Goal: Information Seeking & Learning: Find specific page/section

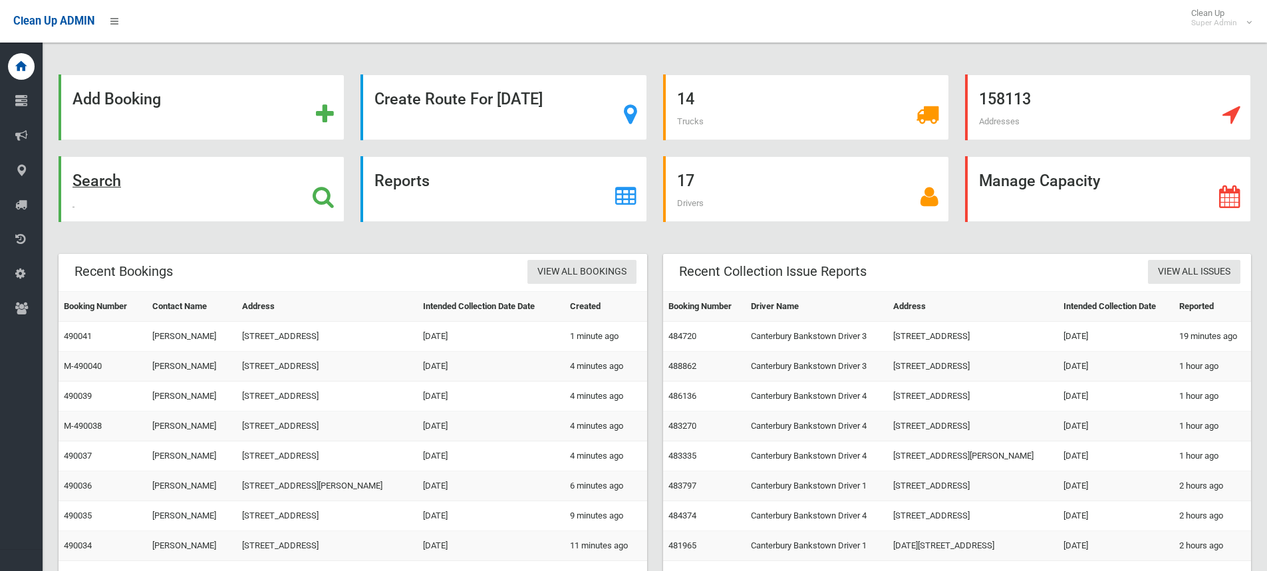
click at [116, 179] on strong "Search" at bounding box center [96, 181] width 49 height 19
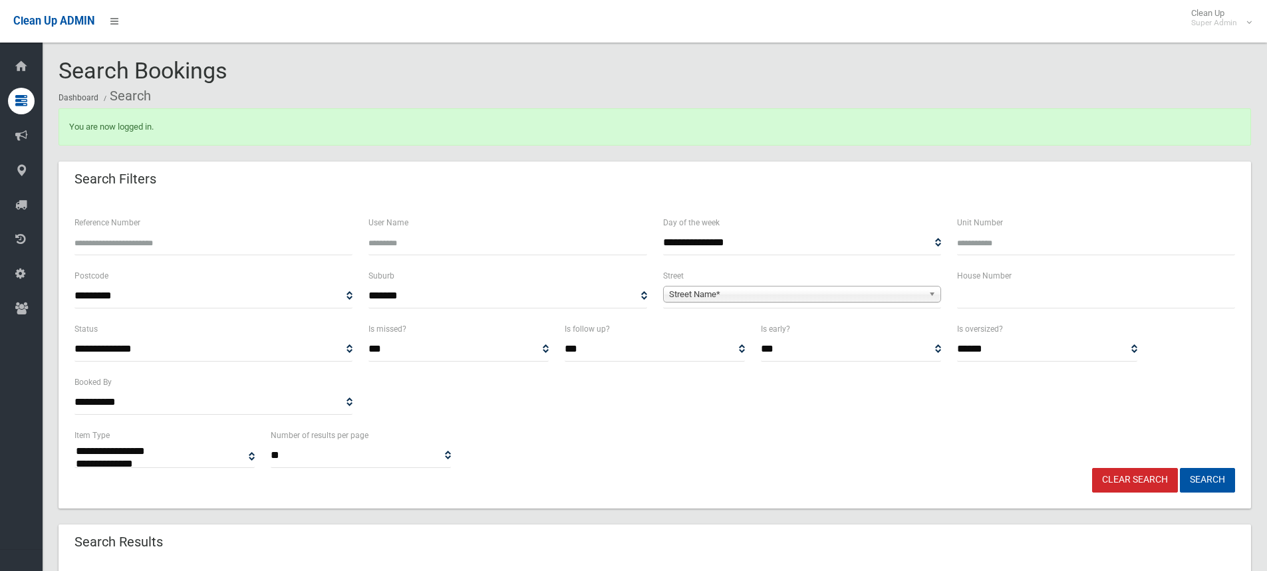
select select
click at [995, 287] on input "text" at bounding box center [1096, 296] width 278 height 25
type input "**"
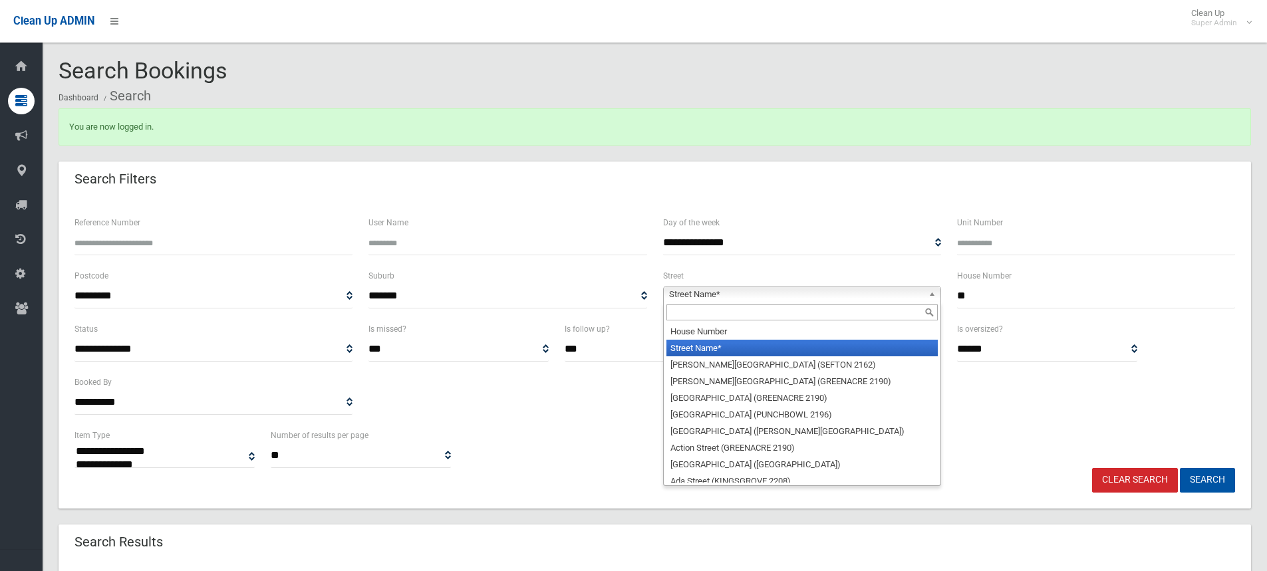
click at [851, 297] on span "Street Name*" at bounding box center [796, 295] width 254 height 16
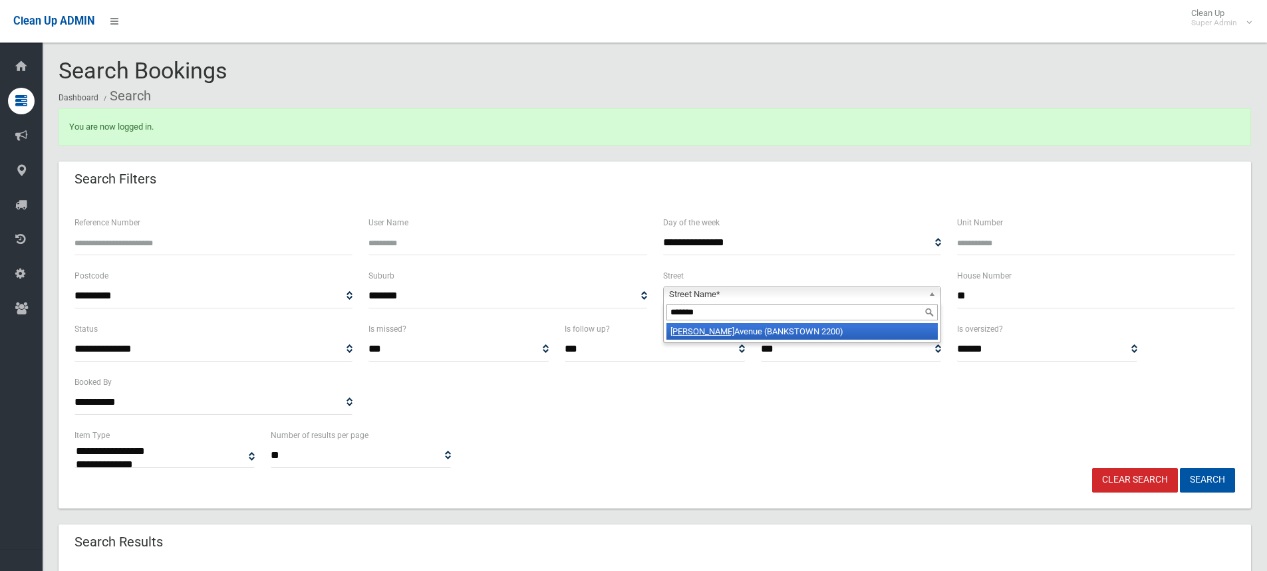
type input "*******"
click at [739, 336] on li "Pringle Avenue (BANKSTOWN 2200)" at bounding box center [801, 331] width 271 height 17
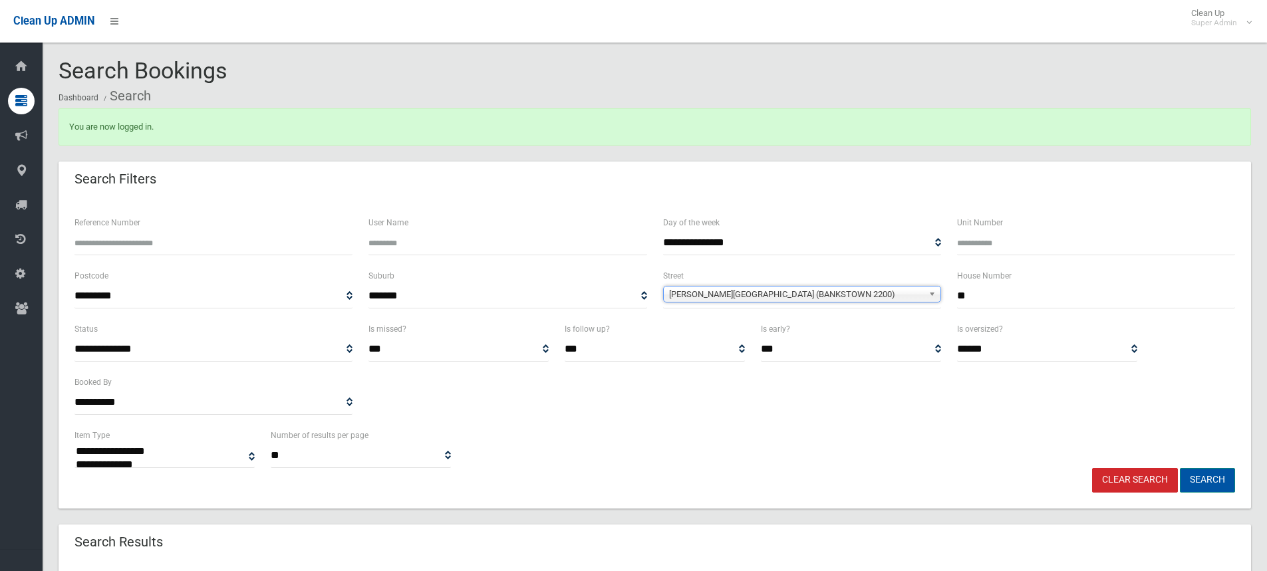
click at [1209, 474] on button "Search" at bounding box center [1207, 480] width 55 height 25
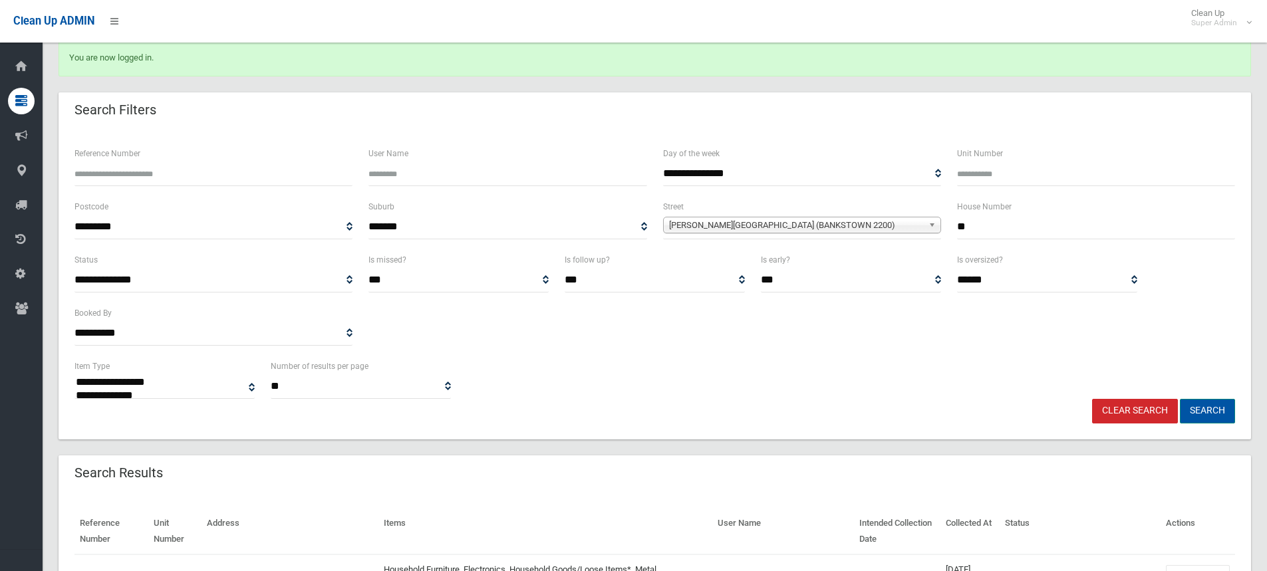
scroll to position [199, 0]
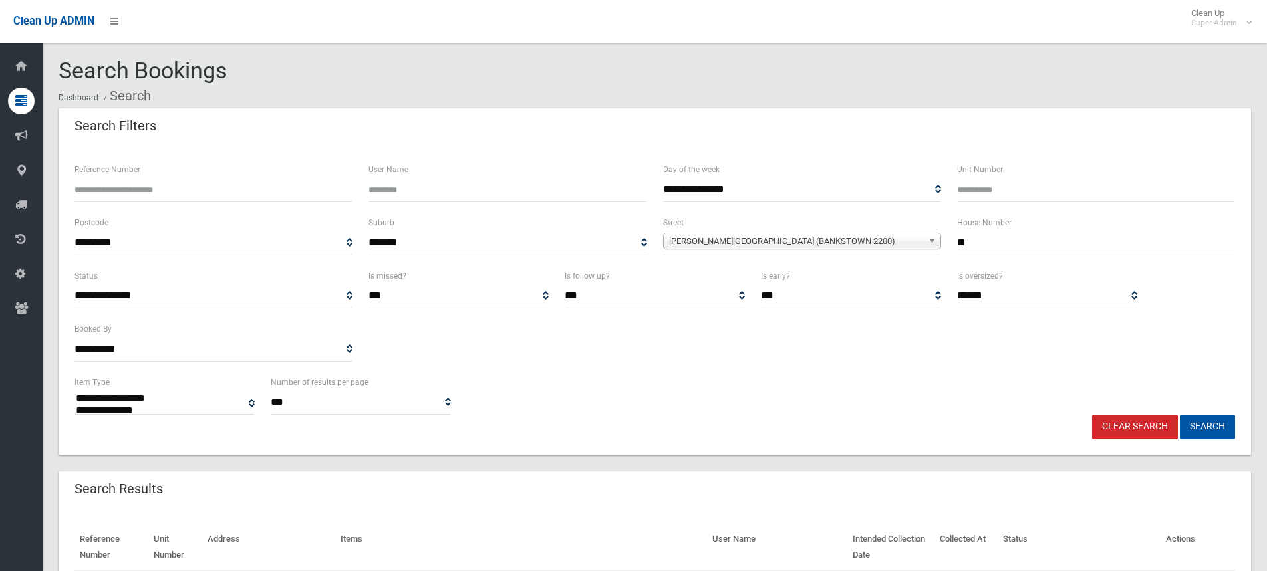
select select
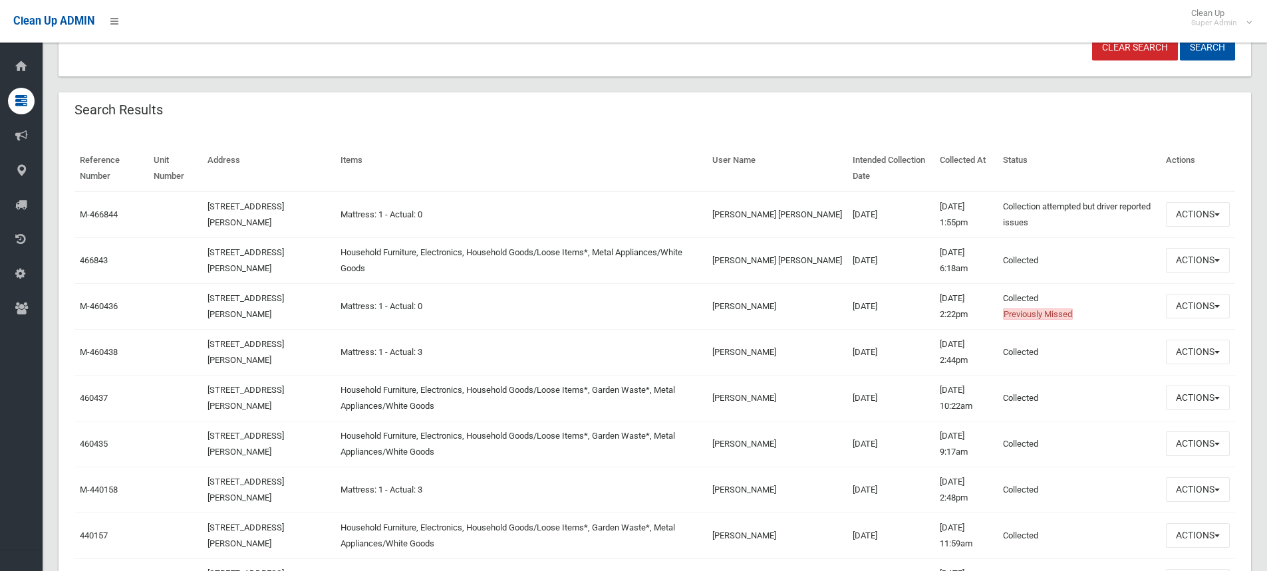
scroll to position [399, 0]
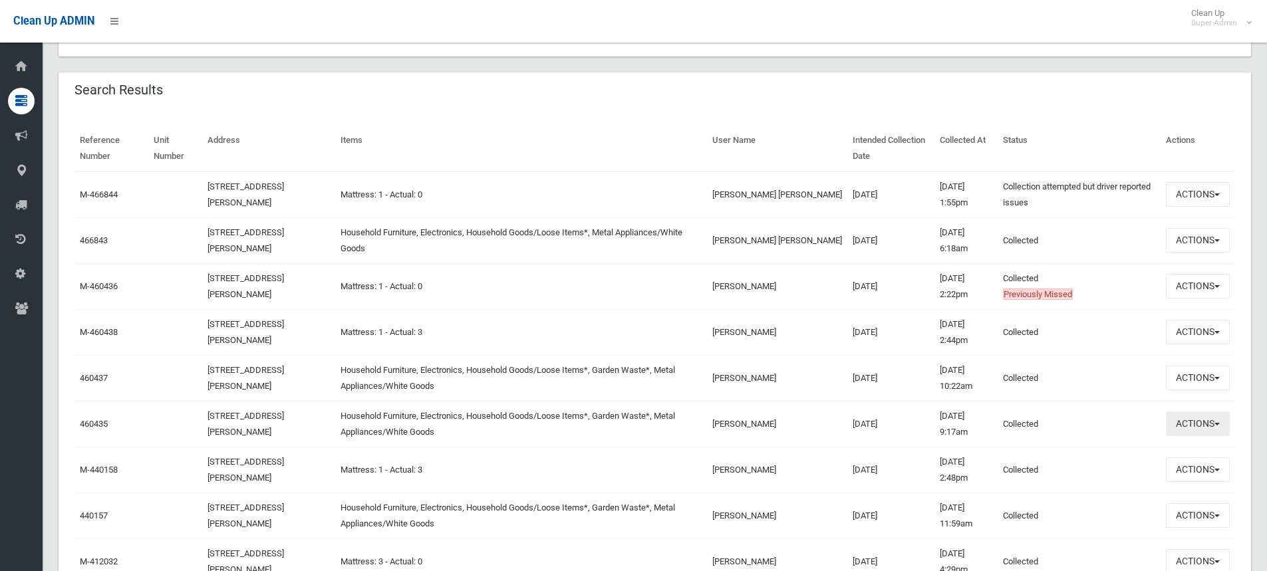
click at [1188, 424] on button "Actions" at bounding box center [1198, 424] width 64 height 25
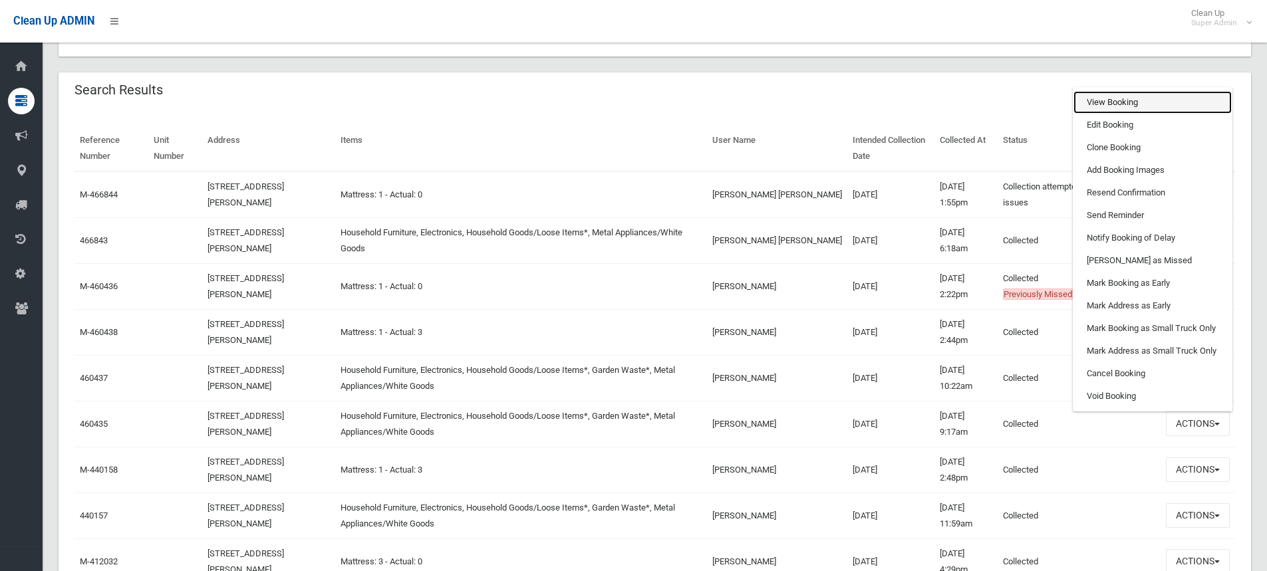
click at [1108, 104] on link "View Booking" at bounding box center [1152, 102] width 158 height 23
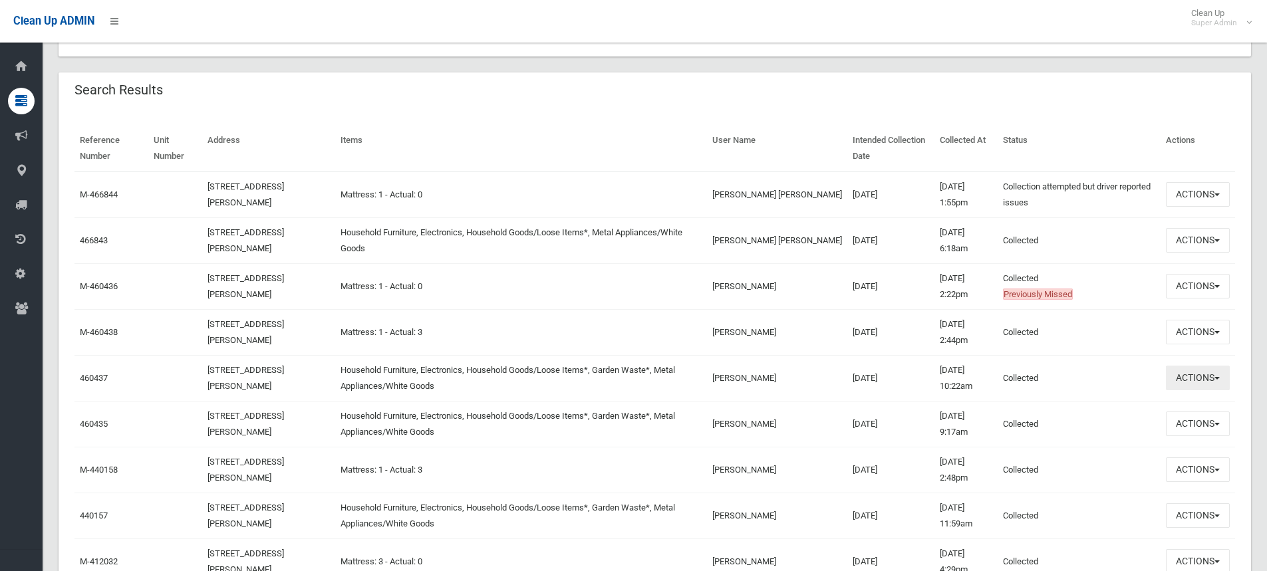
click at [1209, 369] on button "Actions" at bounding box center [1198, 378] width 64 height 25
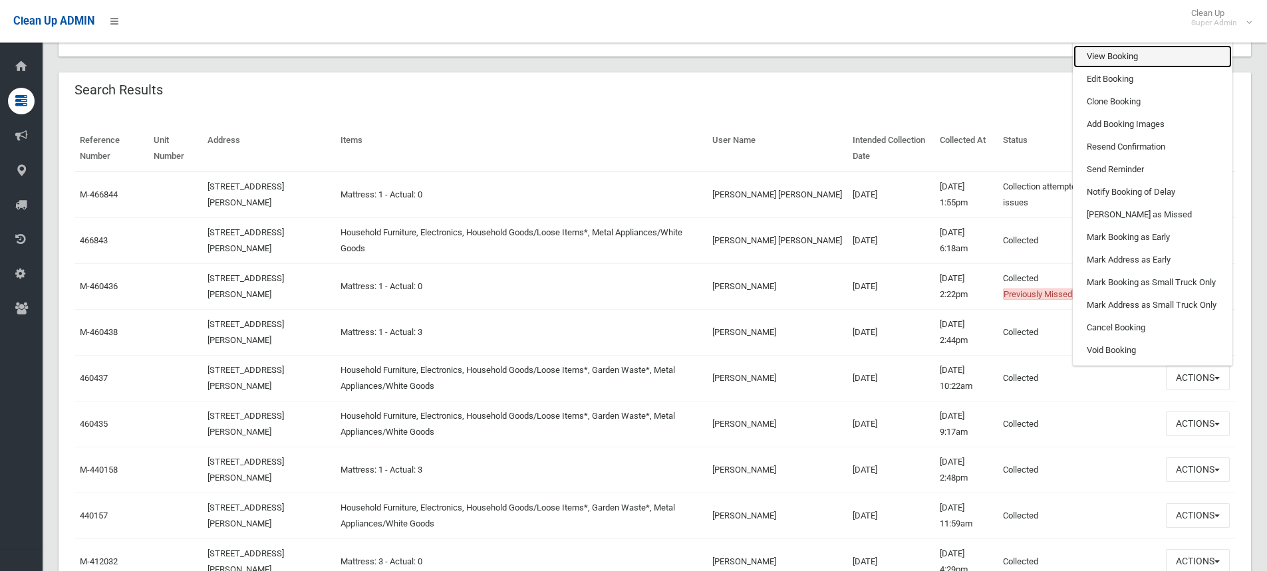
click at [1114, 54] on link "View Booking" at bounding box center [1152, 56] width 158 height 23
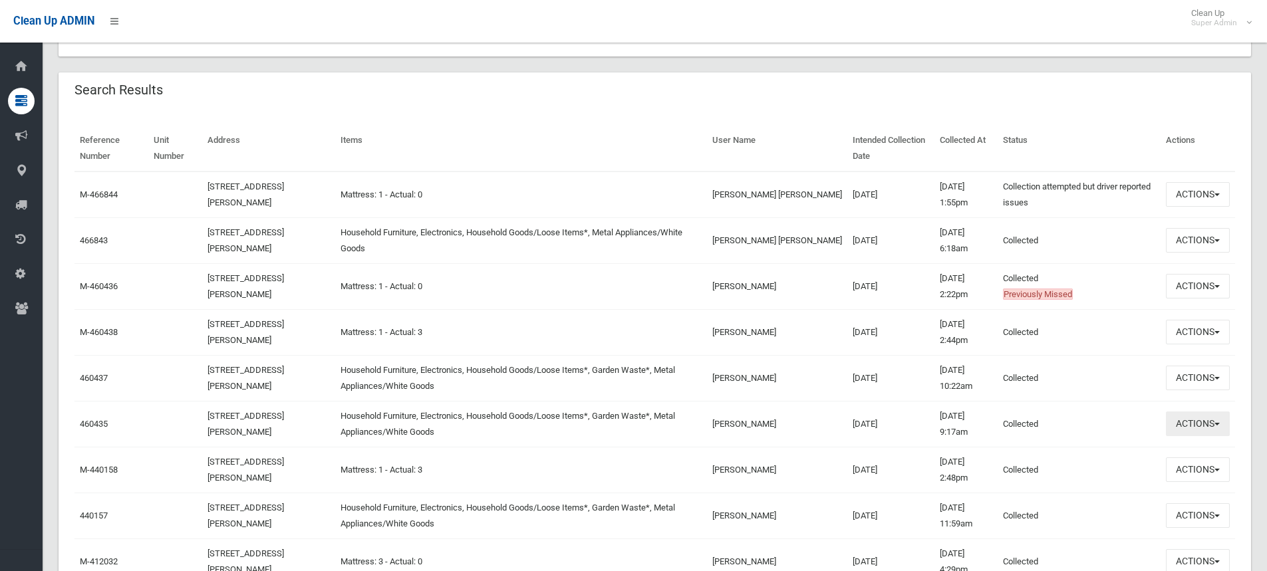
click at [1218, 426] on span "button" at bounding box center [1216, 424] width 5 height 3
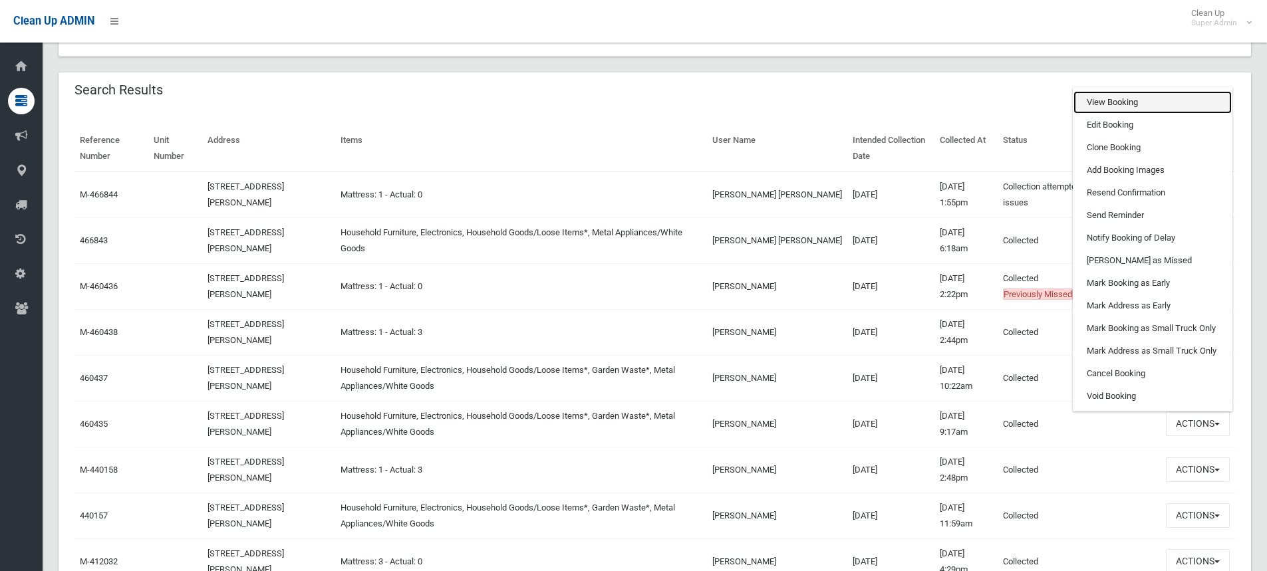
click at [1124, 106] on link "View Booking" at bounding box center [1152, 102] width 158 height 23
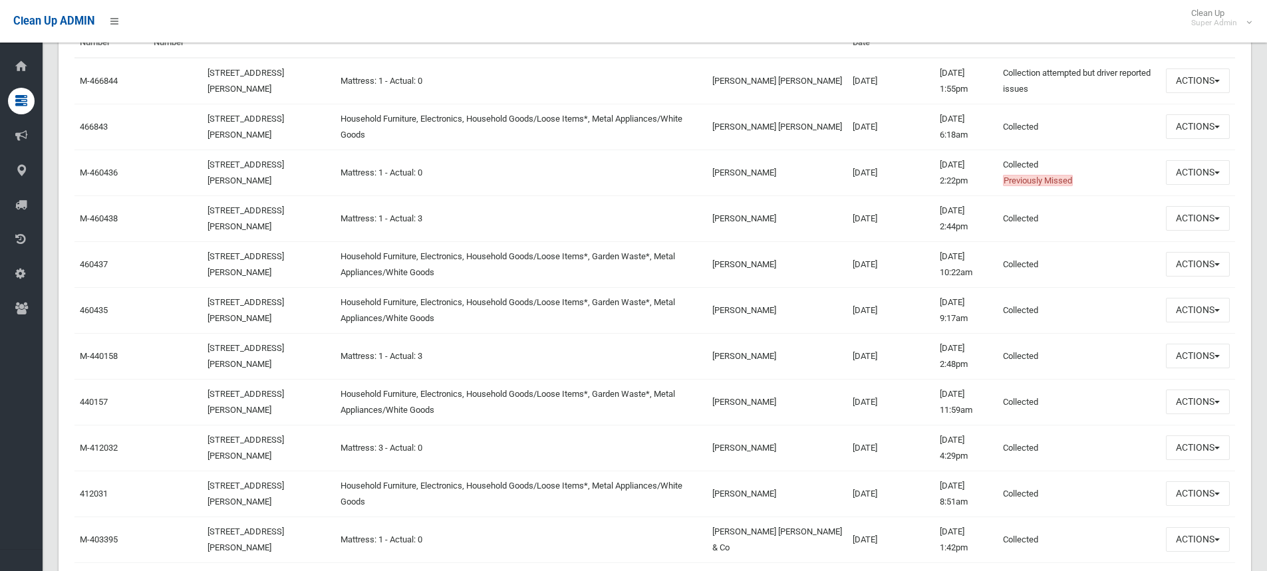
scroll to position [532, 0]
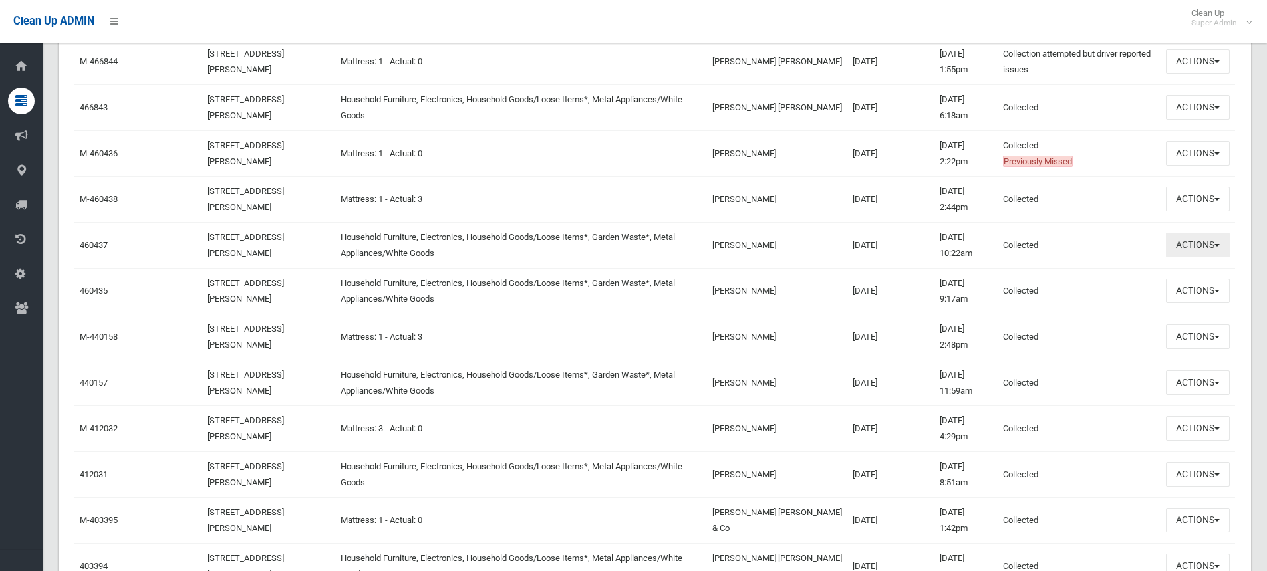
click at [1202, 245] on button "Actions" at bounding box center [1198, 245] width 64 height 25
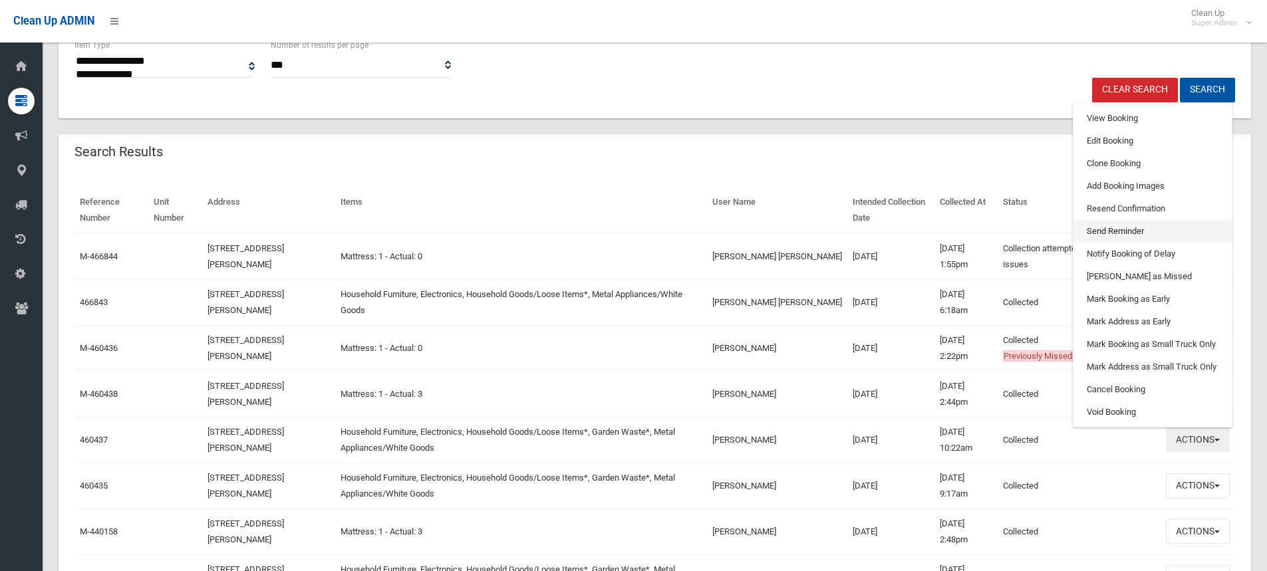
scroll to position [332, 0]
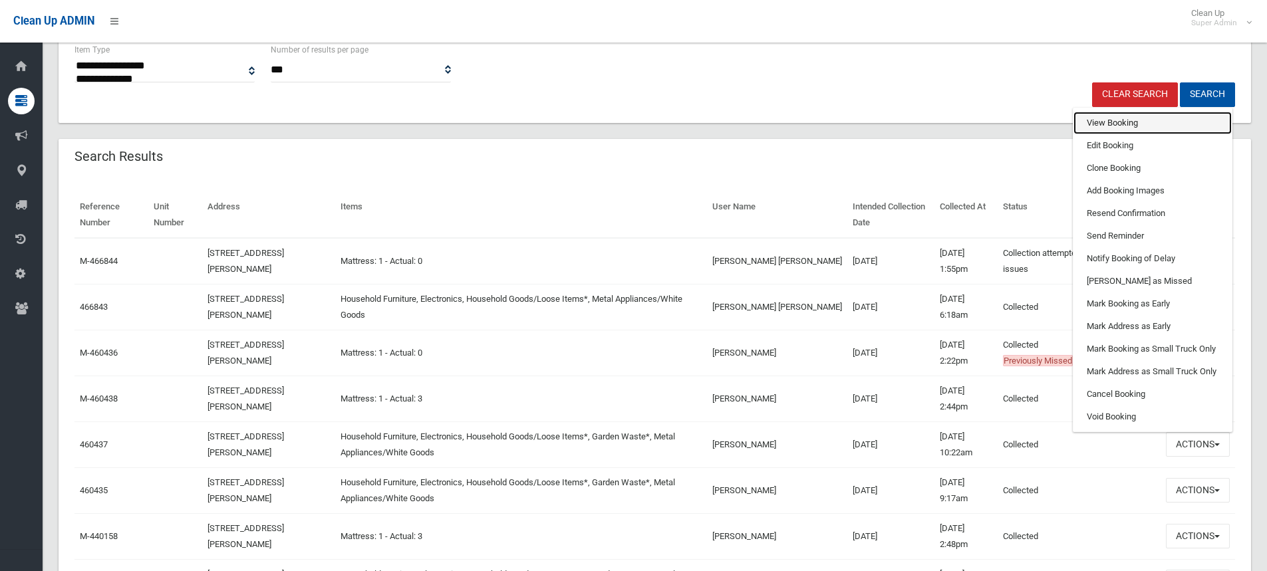
click at [1136, 124] on link "View Booking" at bounding box center [1152, 123] width 158 height 23
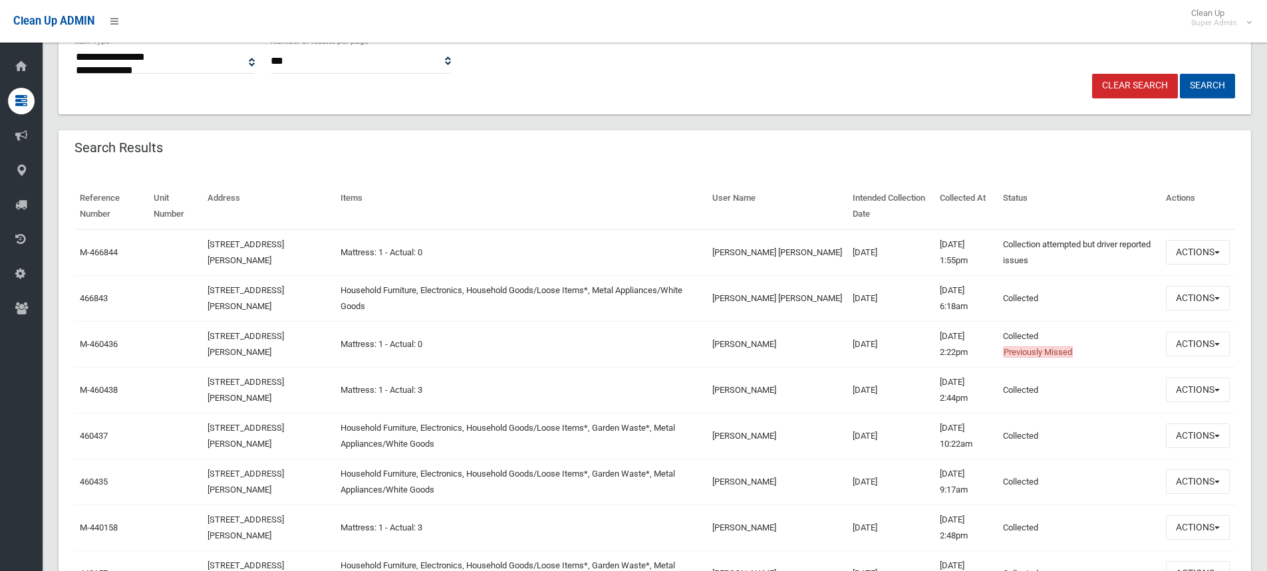
scroll to position [465, 0]
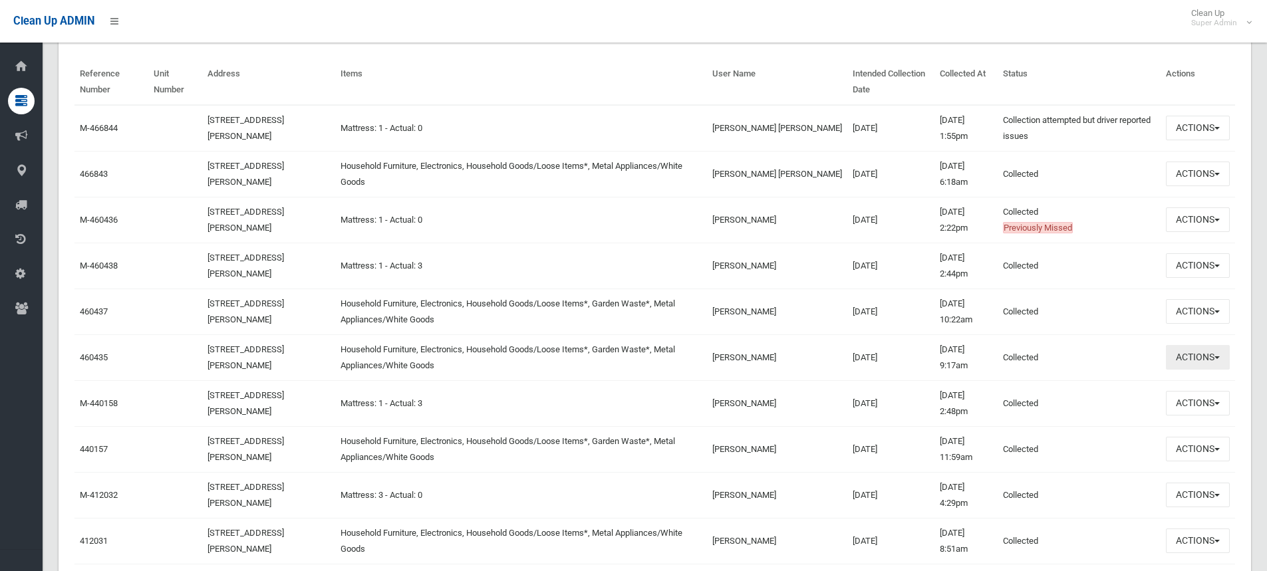
click at [1198, 358] on button "Actions" at bounding box center [1198, 357] width 64 height 25
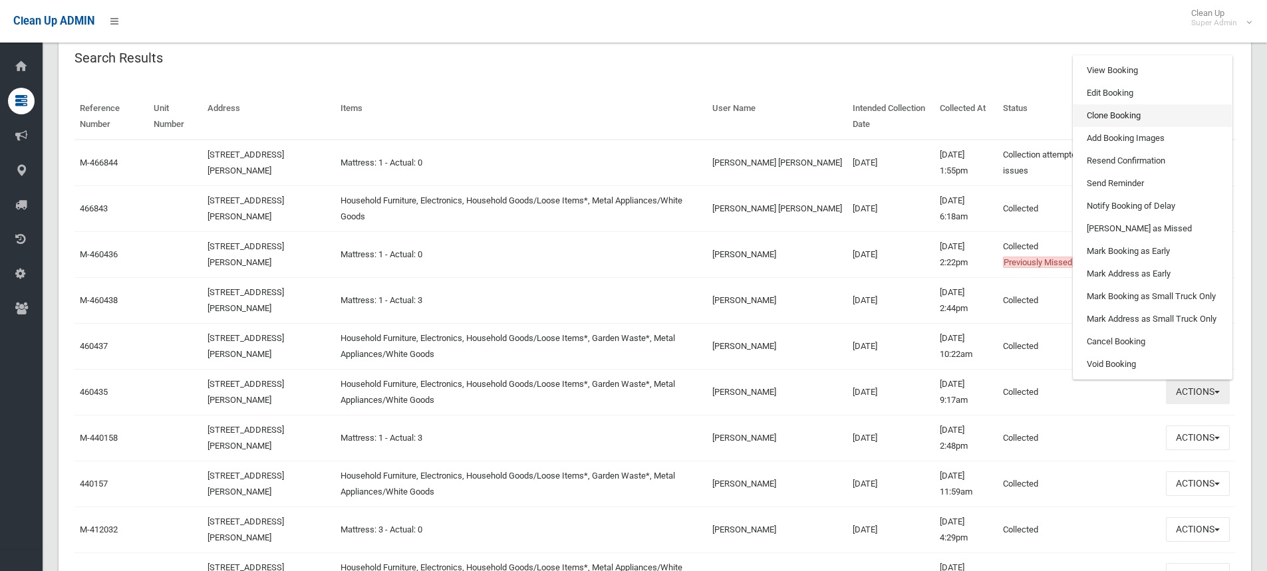
scroll to position [399, 0]
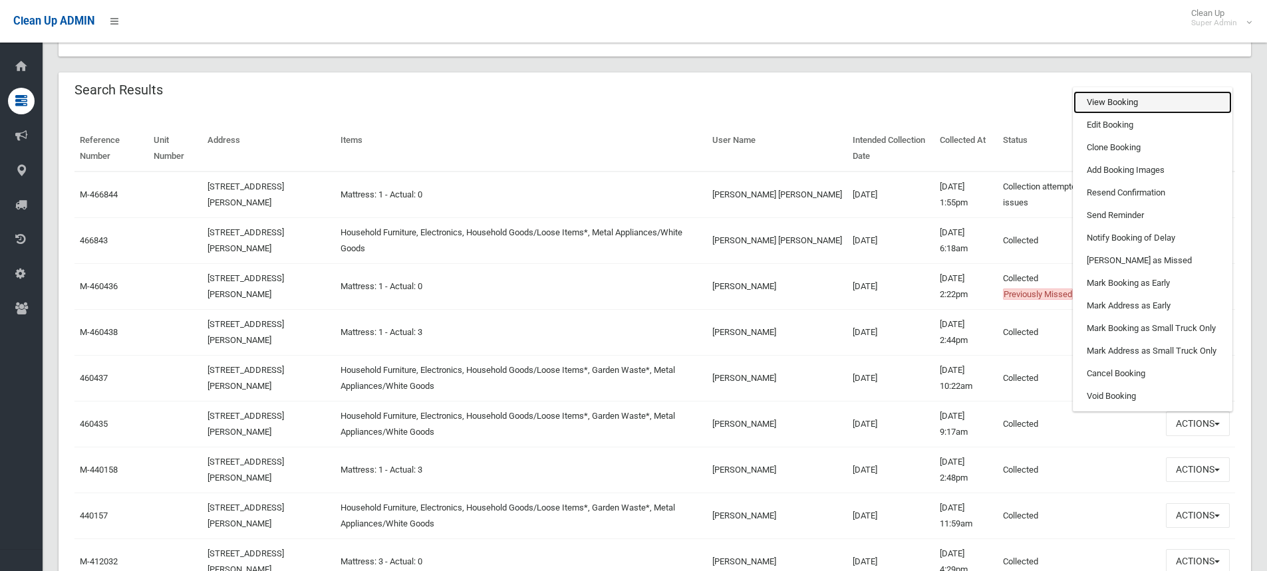
click at [1133, 94] on link "View Booking" at bounding box center [1152, 102] width 158 height 23
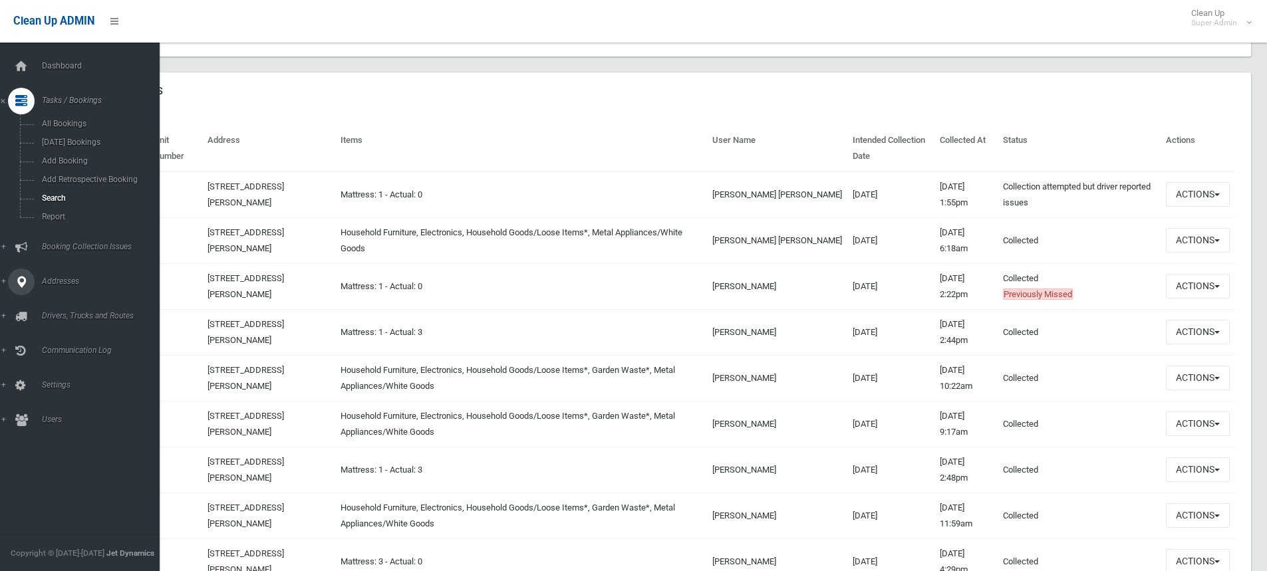
click at [56, 276] on link "Addresses" at bounding box center [85, 282] width 170 height 27
click at [76, 191] on span "All Addresses" at bounding box center [98, 192] width 120 height 9
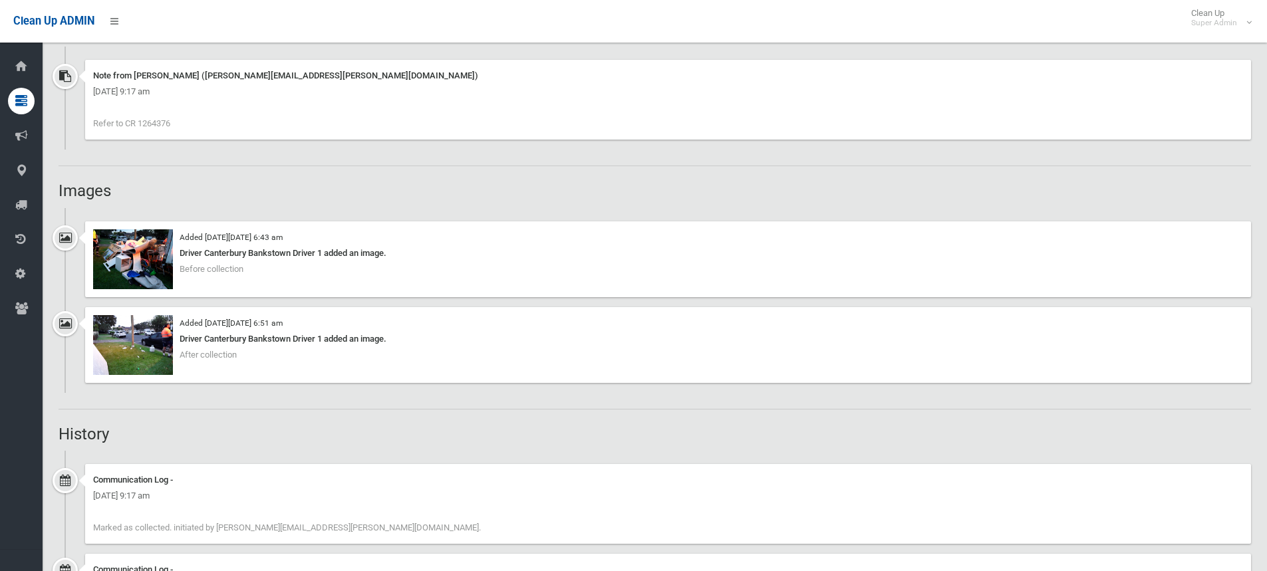
scroll to position [1064, 0]
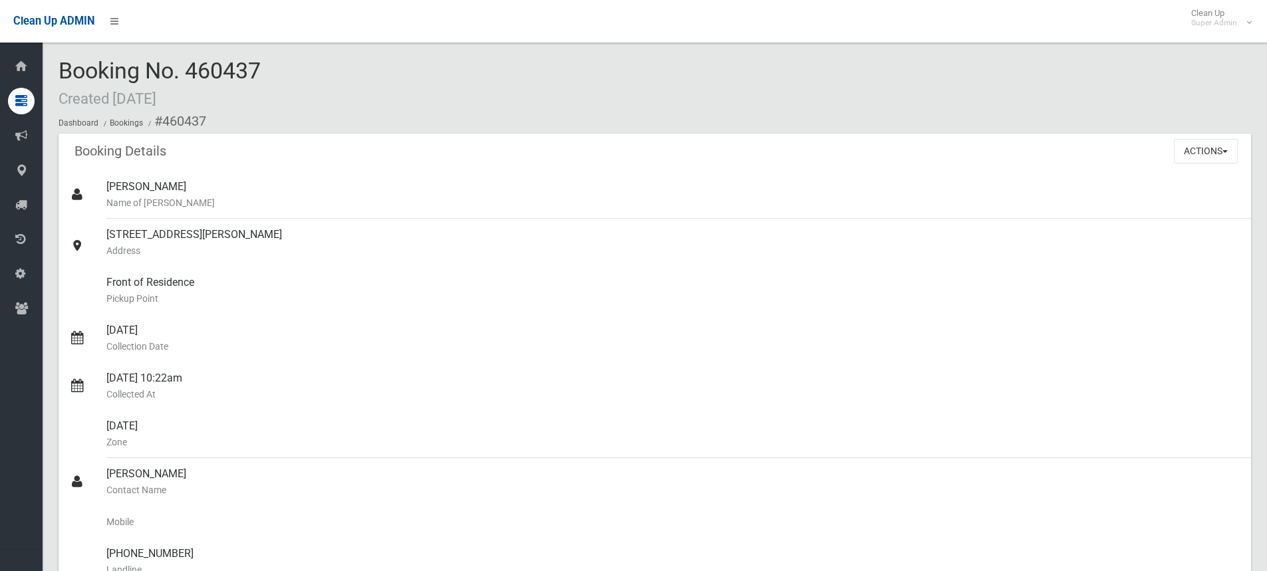
scroll to position [731, 0]
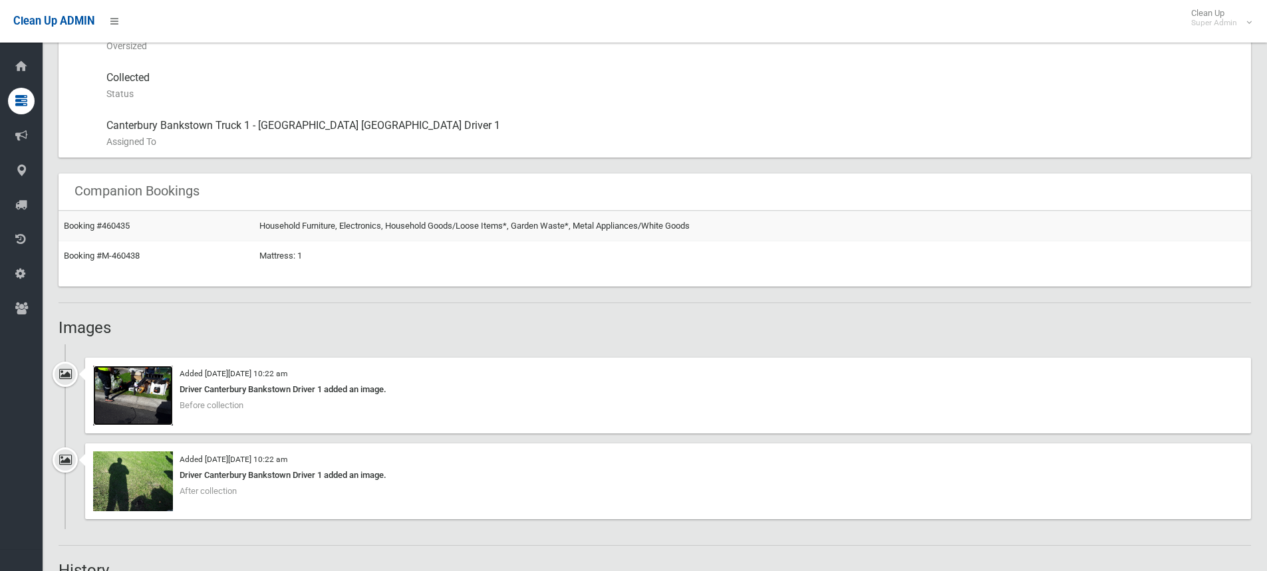
click at [158, 406] on img at bounding box center [133, 396] width 80 height 60
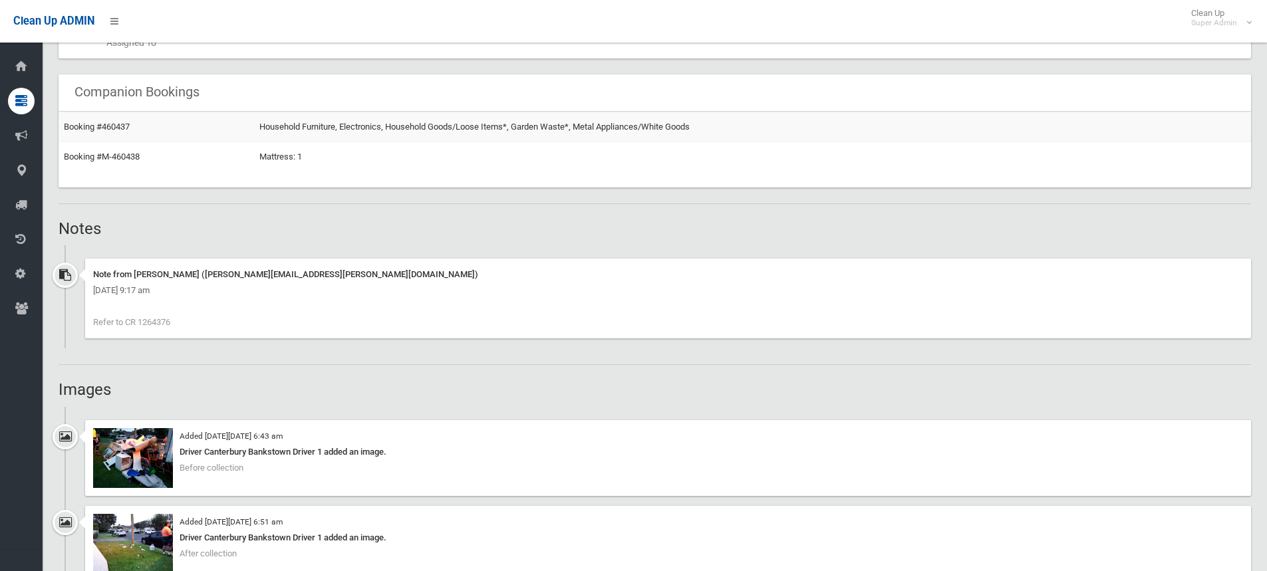
scroll to position [931, 0]
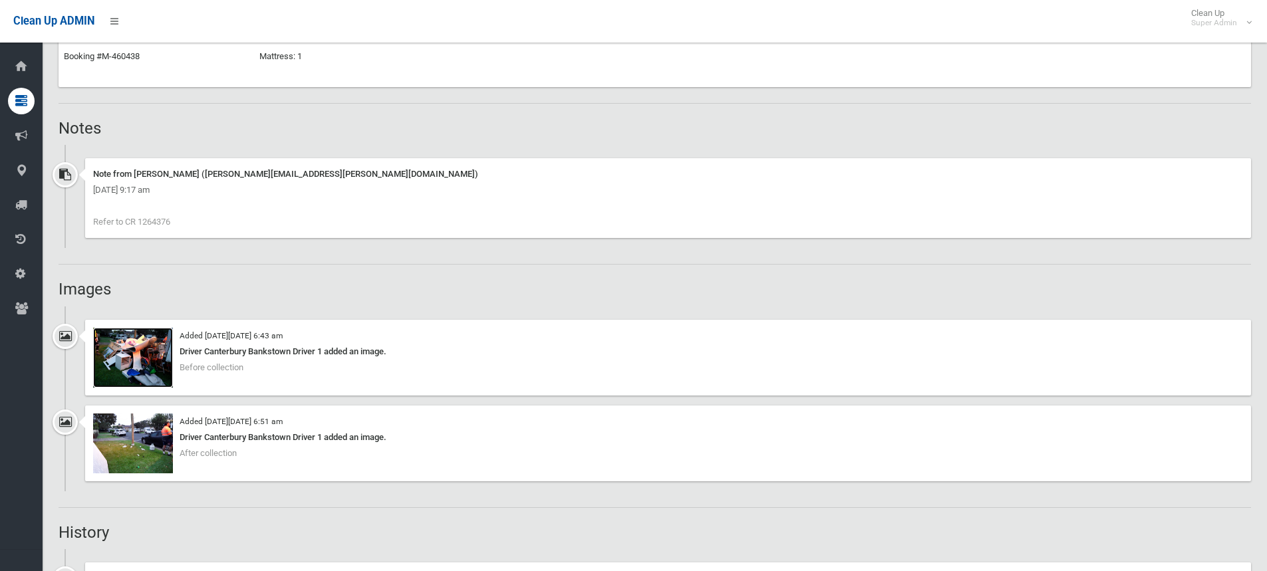
click at [146, 361] on img at bounding box center [133, 358] width 80 height 60
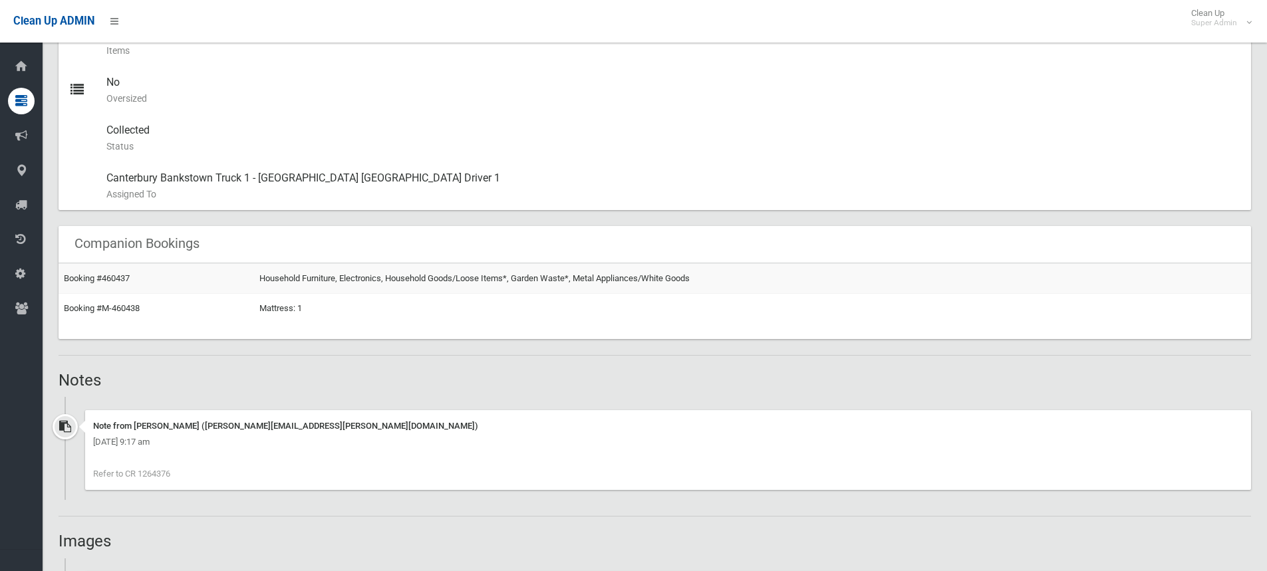
scroll to position [798, 0]
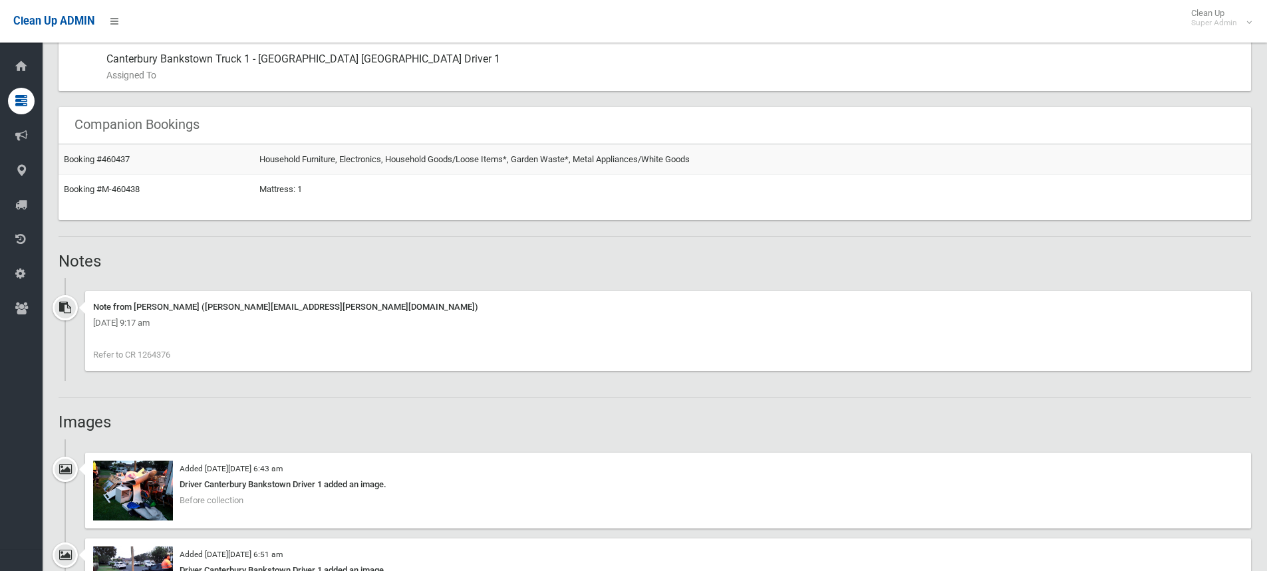
drag, startPoint x: 175, startPoint y: 355, endPoint x: 139, endPoint y: 355, distance: 35.9
click at [139, 355] on div "Note from Annette Stewart (annette.stewart@cbcity.nsw.gov.au) Monday 26th May 2…" at bounding box center [668, 331] width 1166 height 80
copy span "1264376"
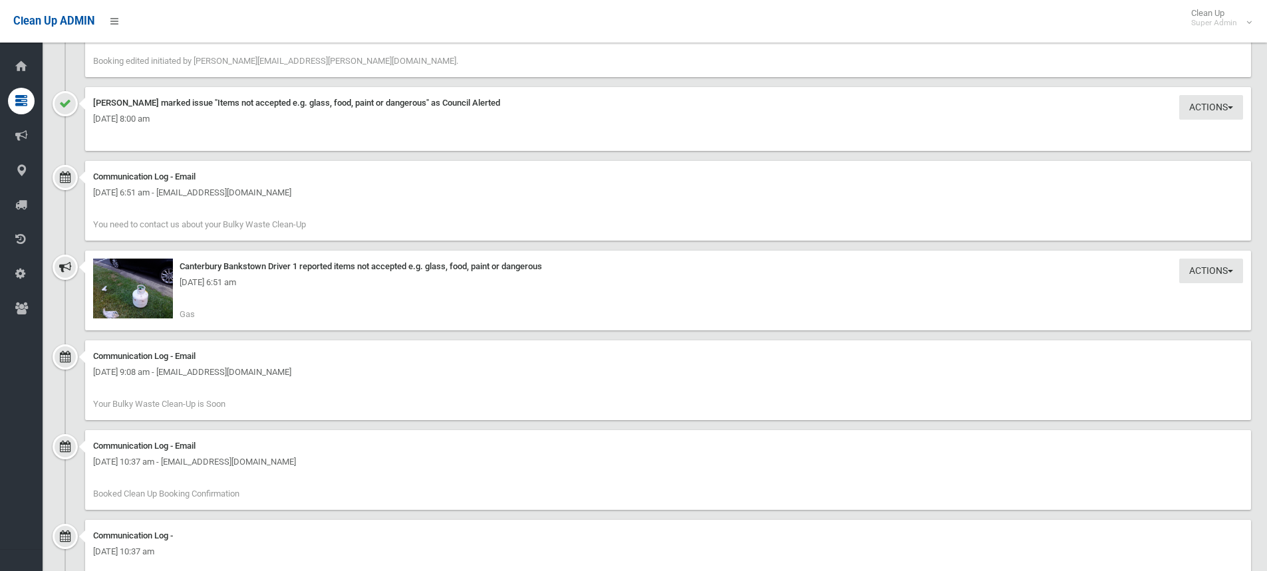
scroll to position [1515, 0]
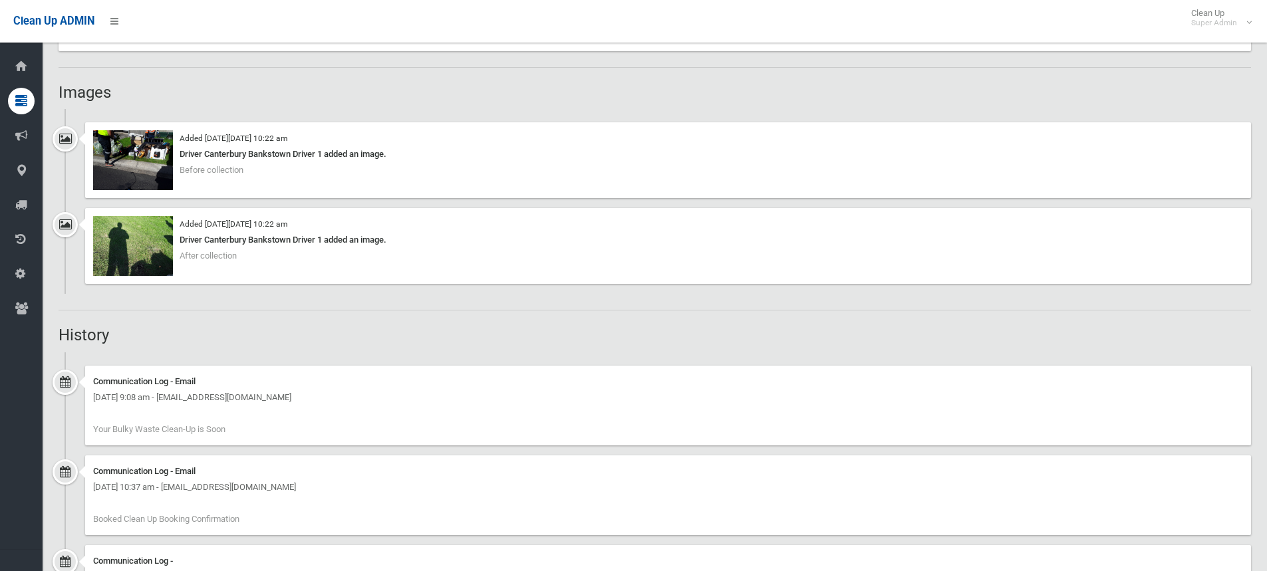
scroll to position [1055, 0]
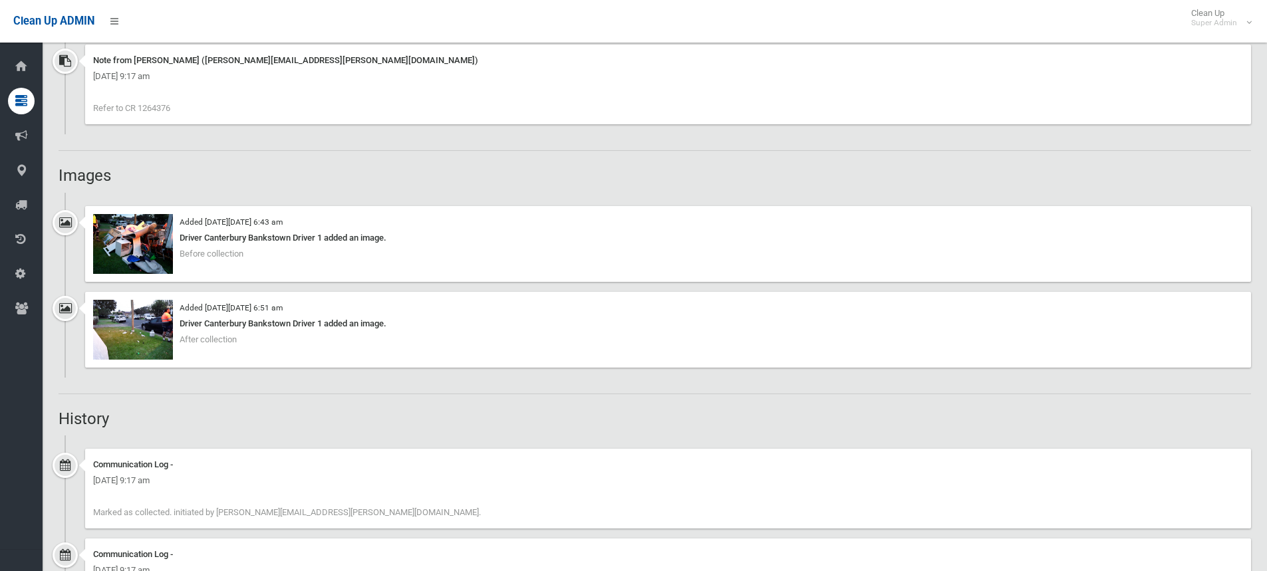
scroll to position [983, 0]
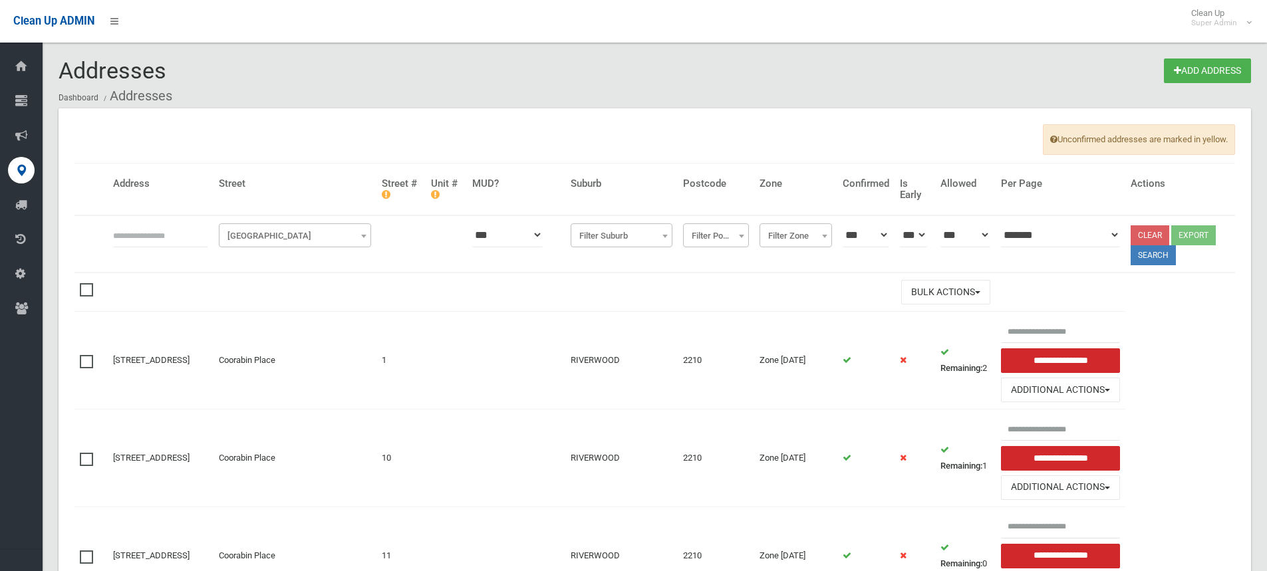
click at [170, 241] on input "text" at bounding box center [160, 235] width 95 height 25
type input "**********"
click button at bounding box center [0, 0] width 0 height 0
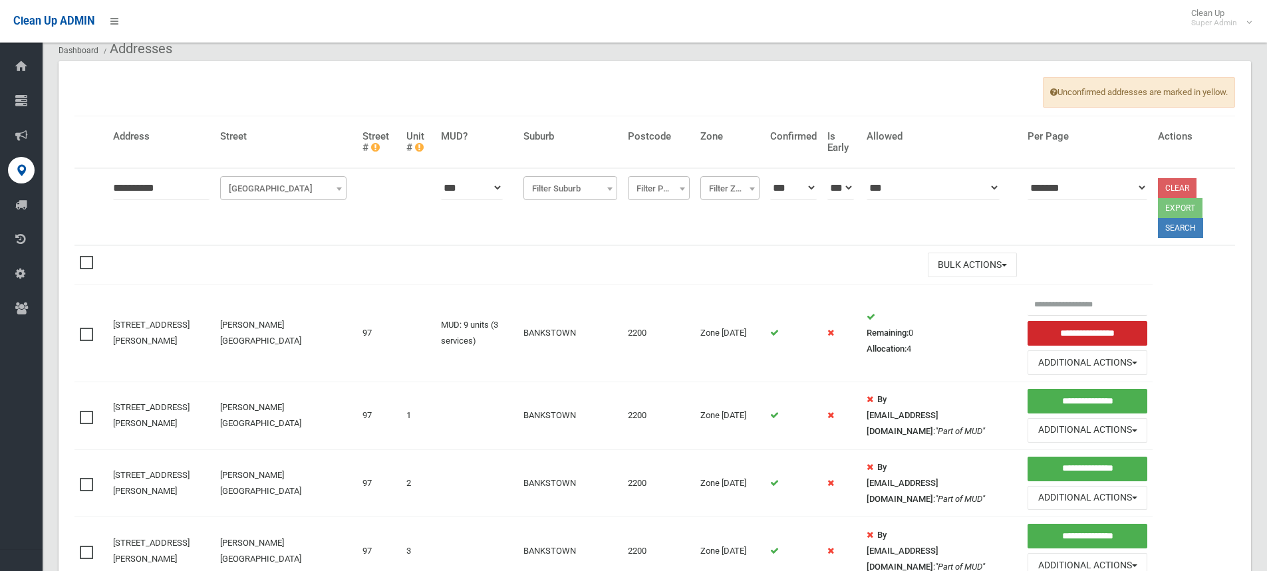
scroll to position [66, 0]
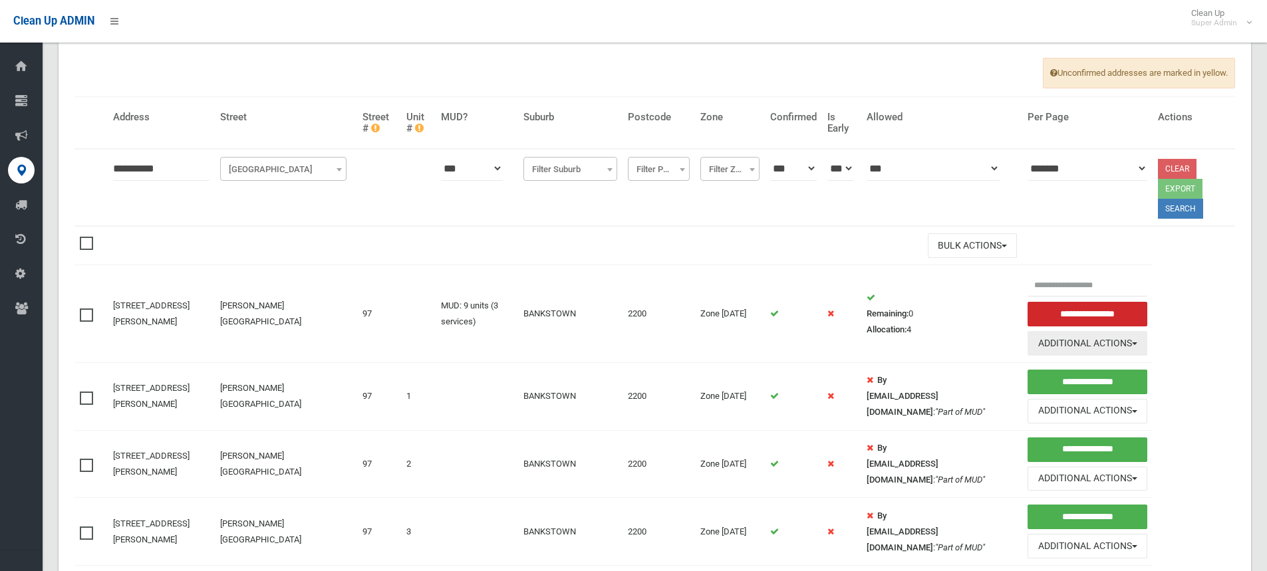
click at [1093, 345] on button "Additional Actions" at bounding box center [1086, 343] width 119 height 25
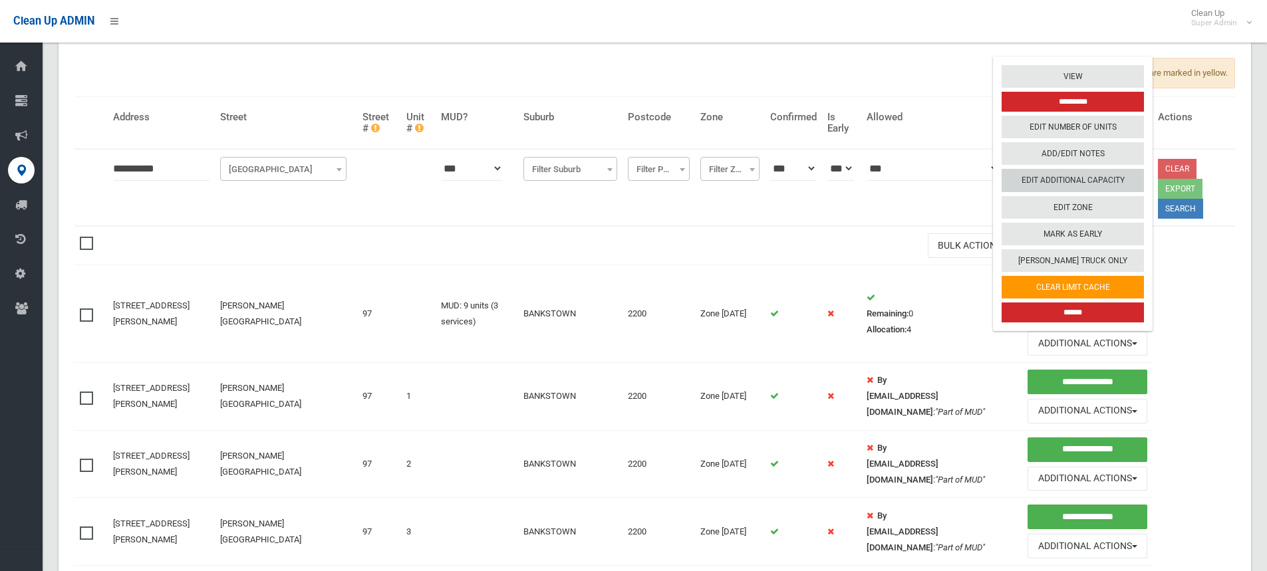
click at [1073, 178] on link "Edit Additional Capacity" at bounding box center [1072, 181] width 142 height 23
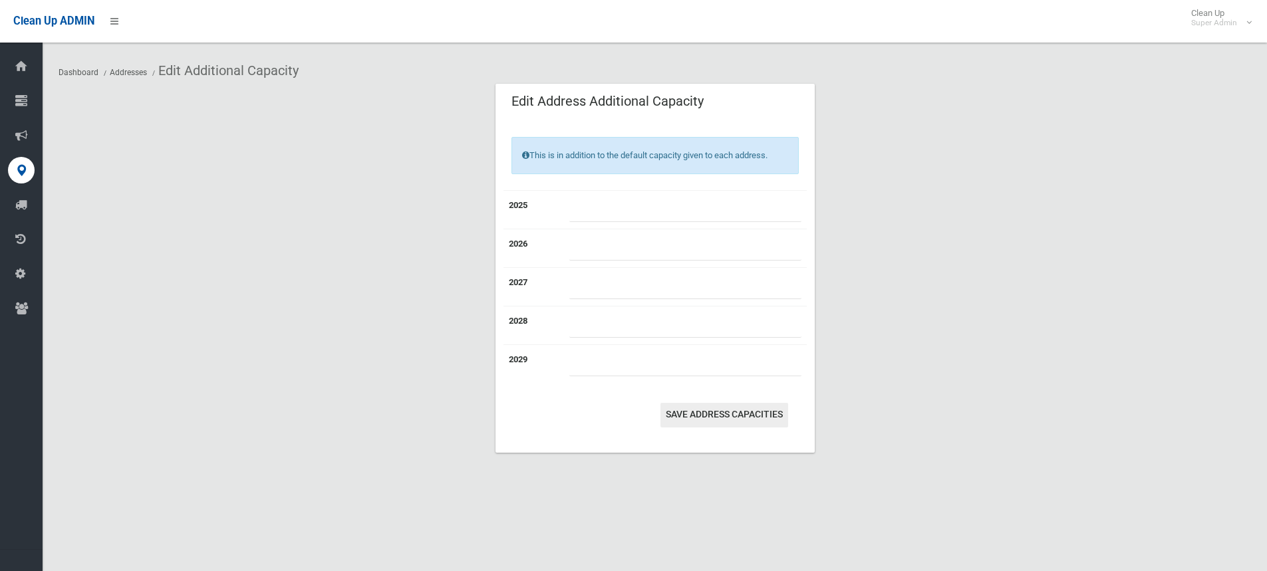
type input "*"
click at [717, 408] on button "Save Address capacities" at bounding box center [724, 415] width 128 height 25
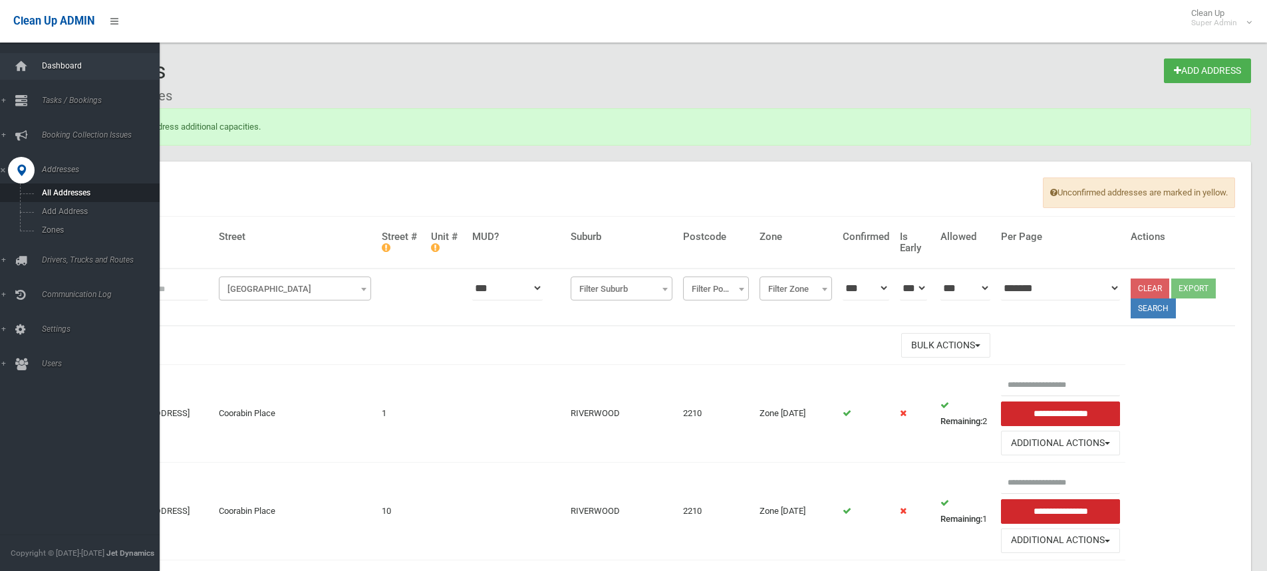
click at [33, 56] on link "Dashboard" at bounding box center [85, 66] width 170 height 27
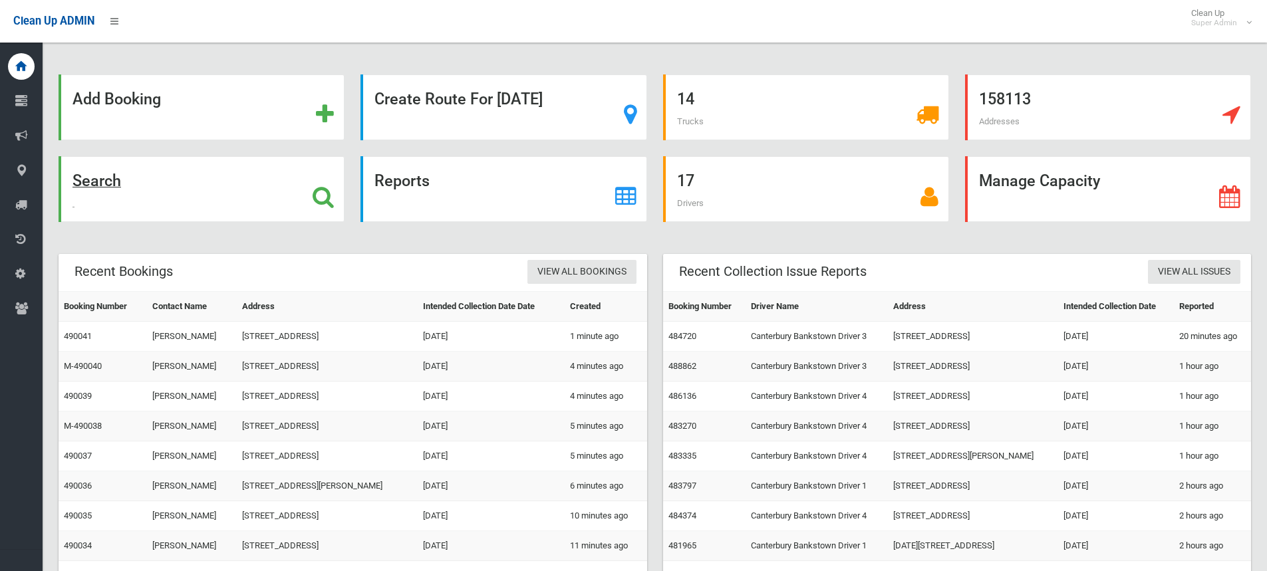
click at [96, 173] on strong "Search" at bounding box center [96, 181] width 49 height 19
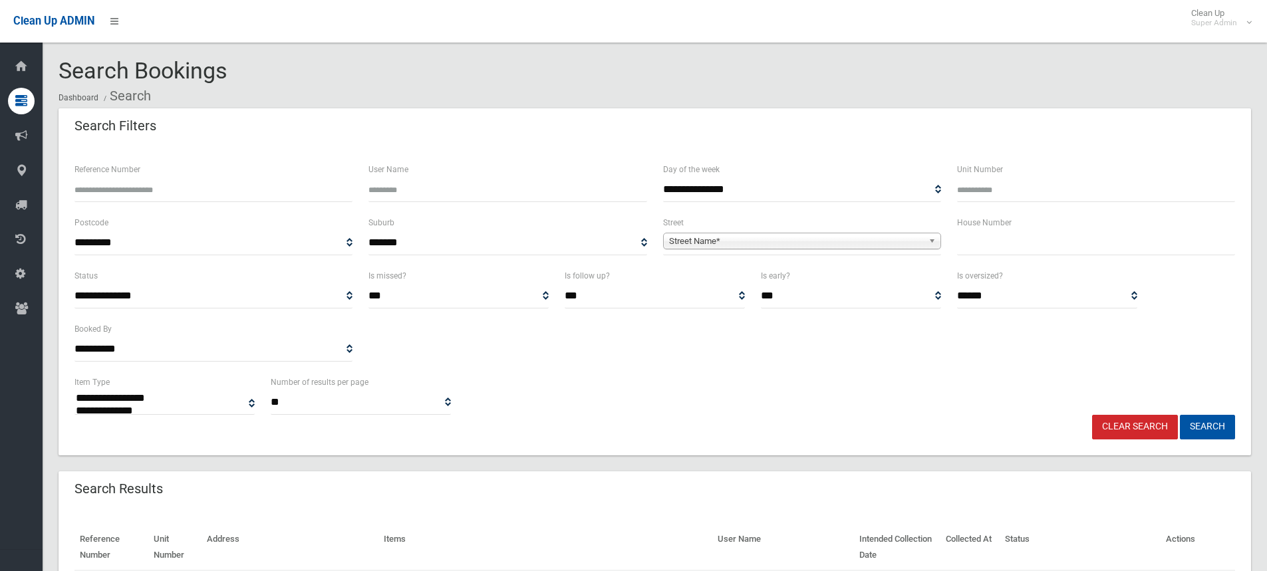
select select
click at [1037, 244] on input "text" at bounding box center [1096, 243] width 278 height 25
type input "**"
click at [810, 245] on span "Street Name*" at bounding box center [796, 241] width 254 height 16
type input "*******"
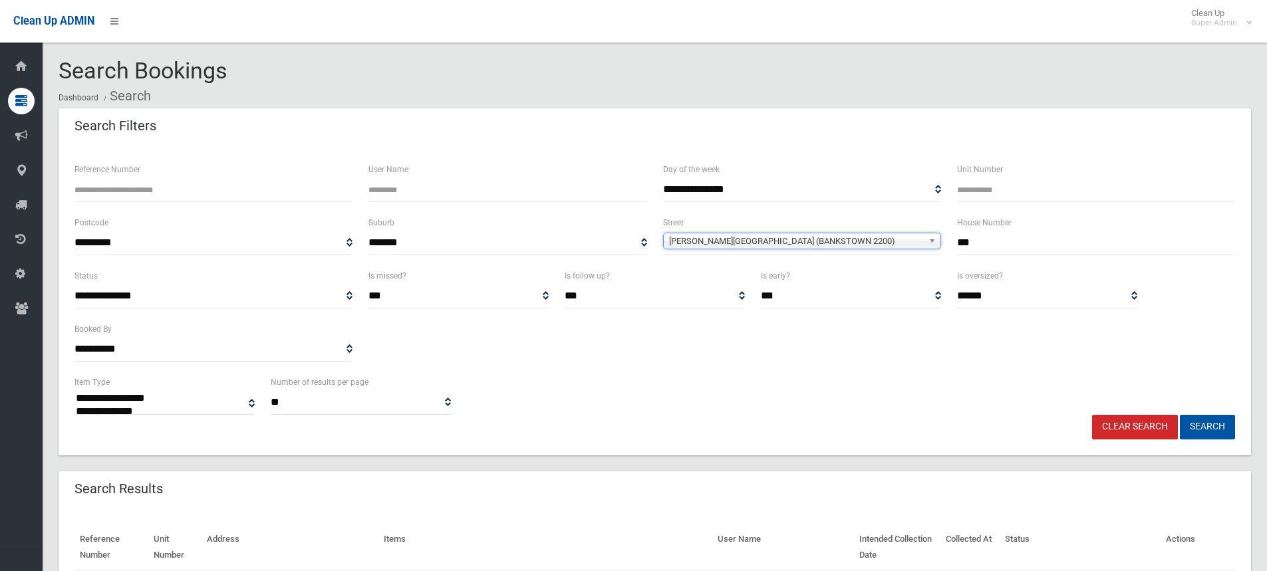
click at [1180, 415] on button "Search" at bounding box center [1207, 427] width 55 height 25
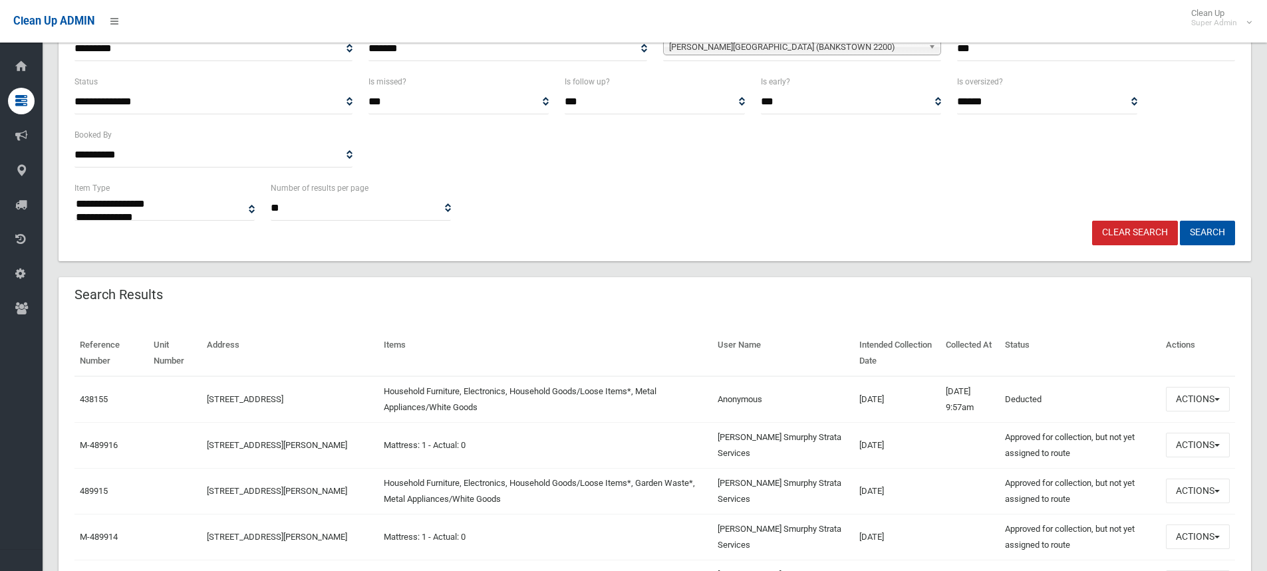
scroll to position [199, 0]
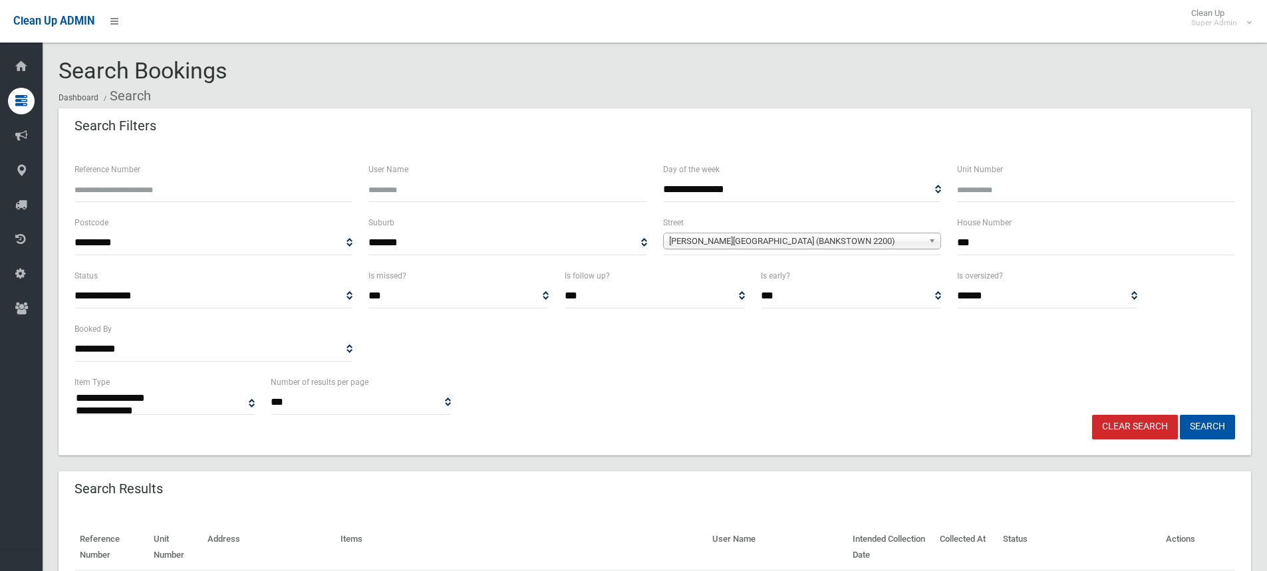
select select
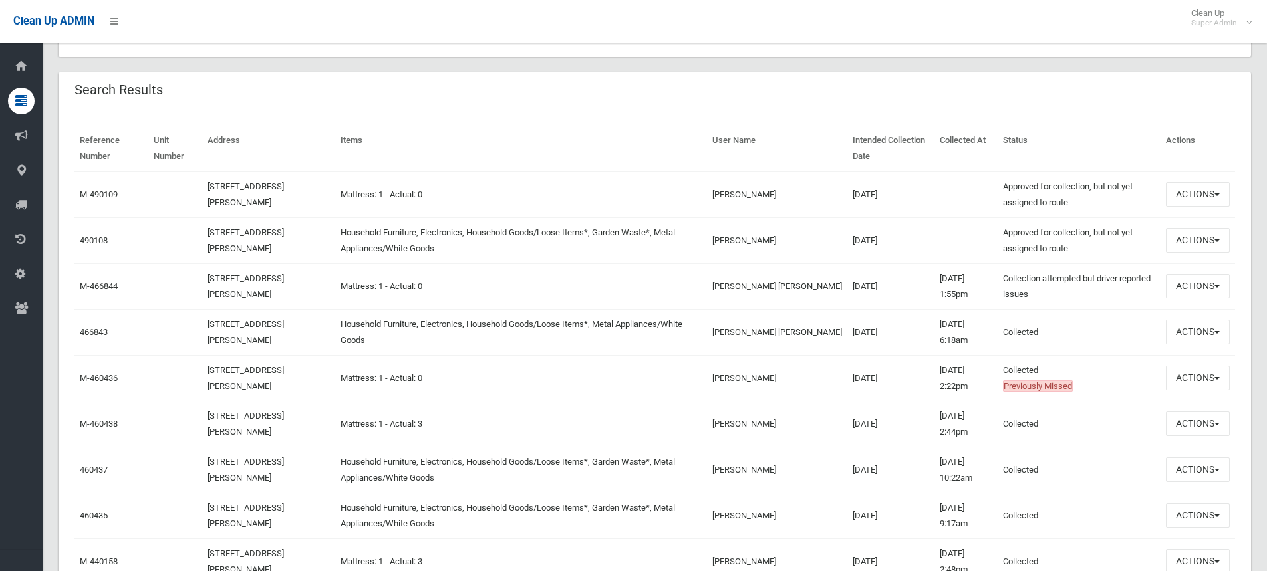
scroll to position [465, 0]
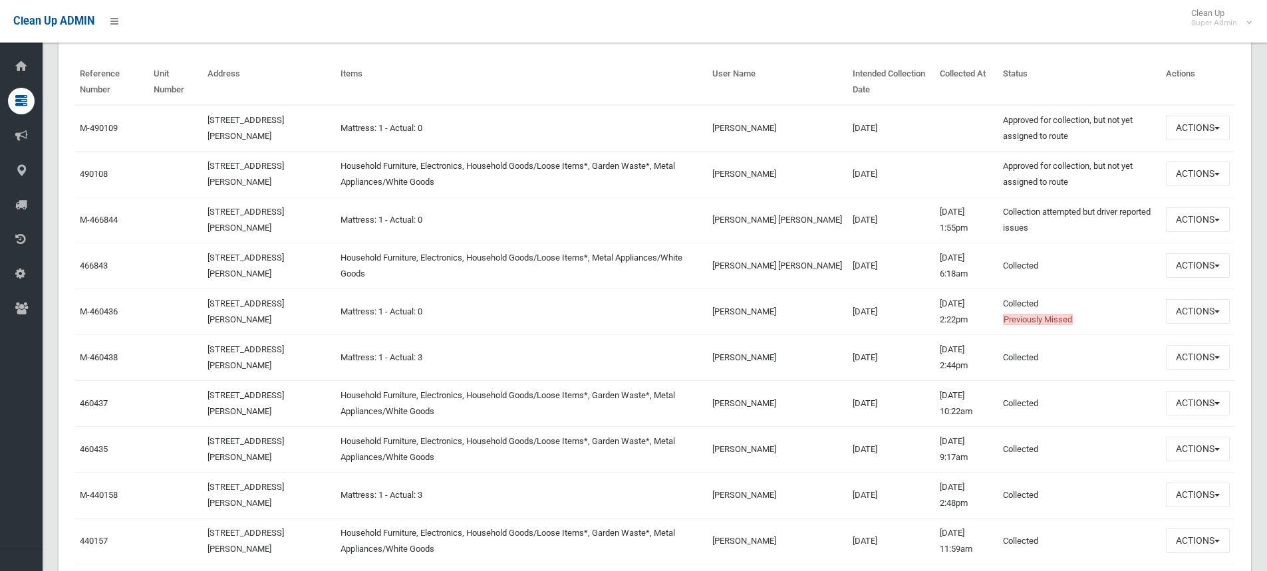
click at [237, 400] on td "97 Pringle Avenue, BANKSTOWN NSW 2200" at bounding box center [268, 403] width 133 height 46
click at [237, 394] on link "[STREET_ADDRESS][PERSON_NAME]" at bounding box center [245, 403] width 76 height 26
click at [96, 404] on link "460437" at bounding box center [94, 403] width 28 height 10
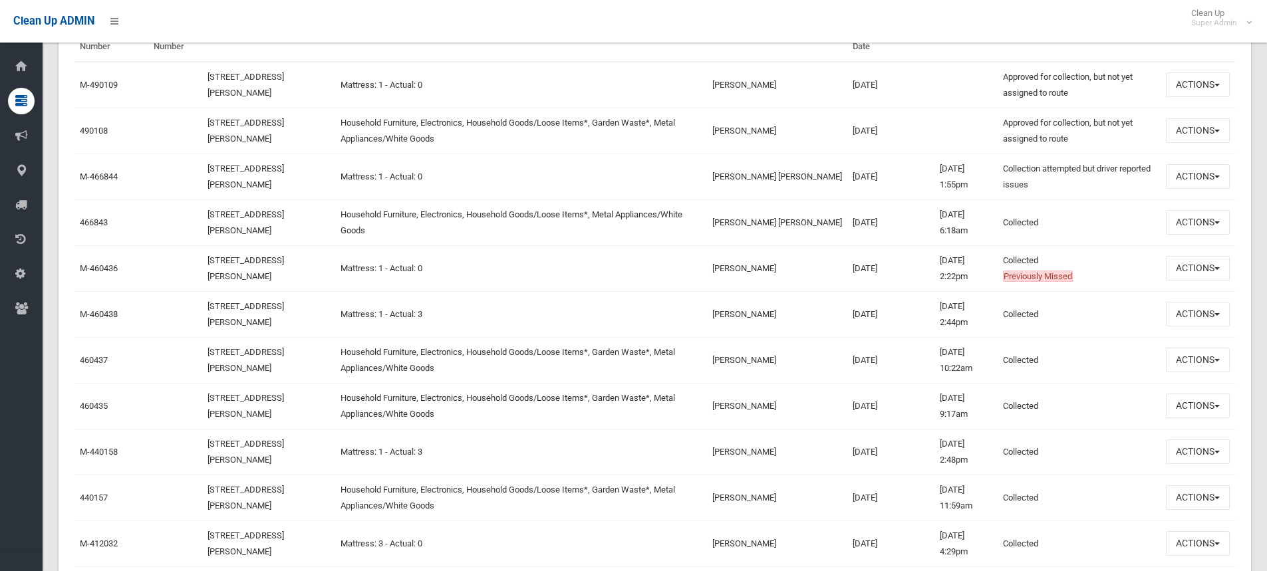
scroll to position [532, 0]
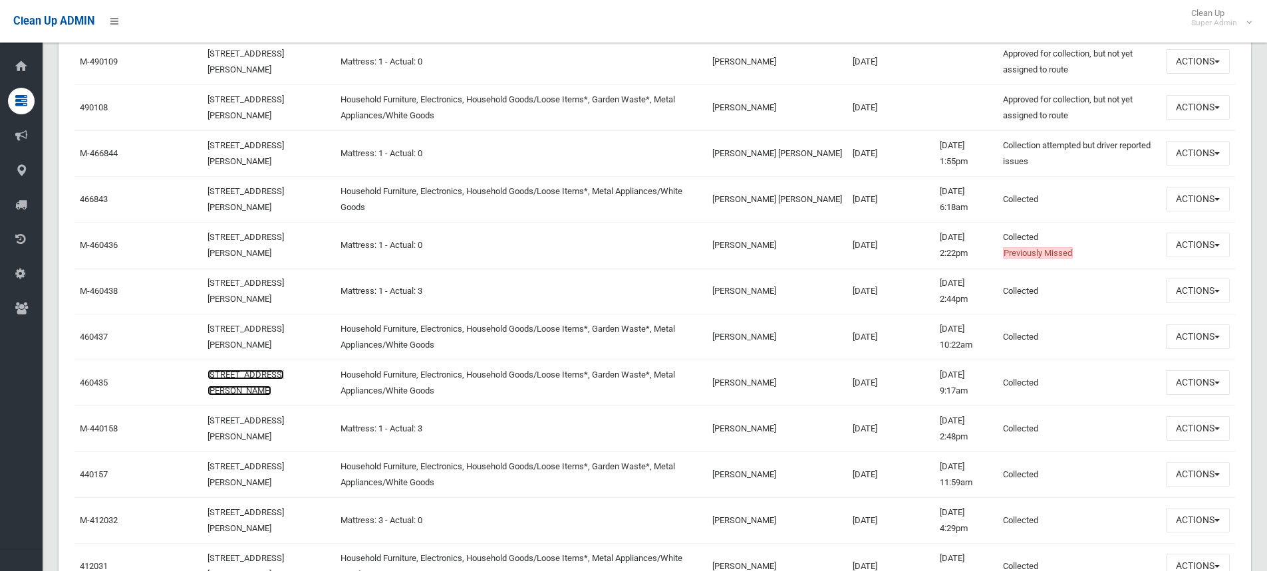
click at [284, 376] on link "[STREET_ADDRESS][PERSON_NAME]" at bounding box center [245, 383] width 76 height 26
click at [284, 374] on link "97 Pringle Avenue, BANKSTOWN NSW 2200" at bounding box center [245, 383] width 76 height 26
click at [245, 379] on link "[STREET_ADDRESS][PERSON_NAME]" at bounding box center [245, 383] width 76 height 26
click at [103, 380] on link "460435" at bounding box center [94, 383] width 28 height 10
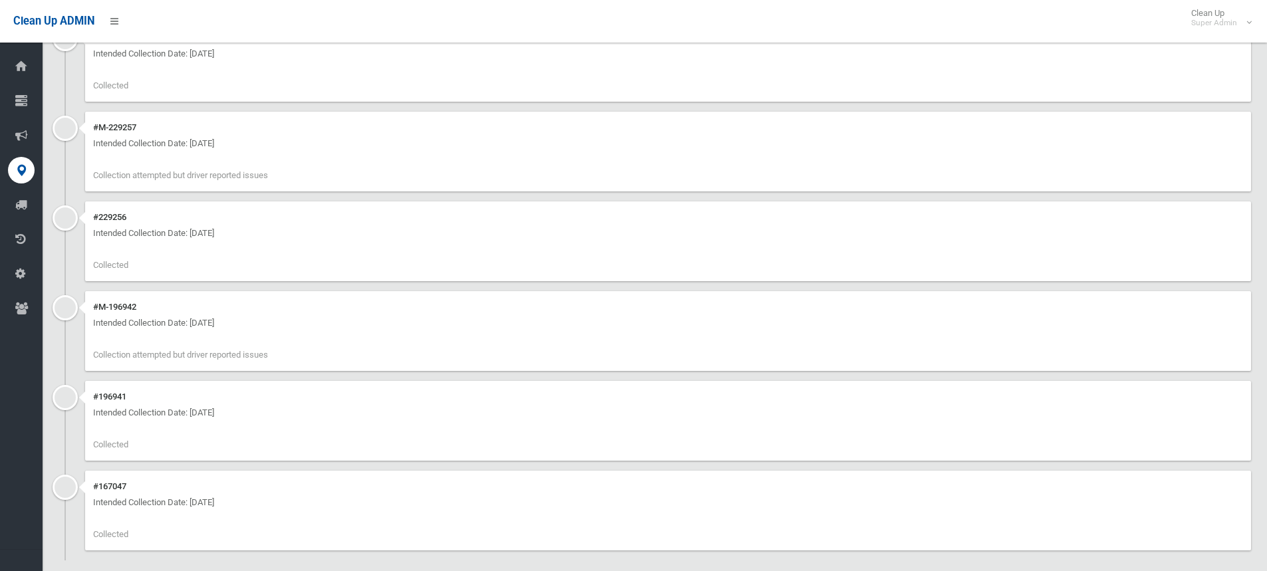
scroll to position [2897, 0]
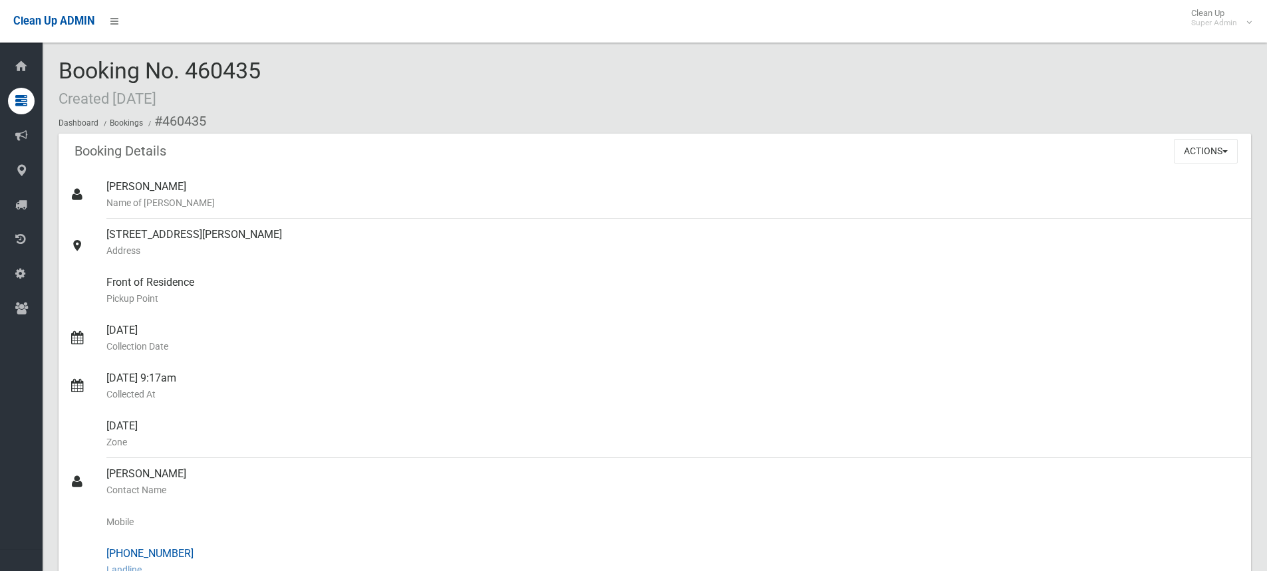
click at [1035, 542] on div "(02) 9790 0377 Landline" at bounding box center [673, 562] width 1134 height 48
click at [1217, 330] on div "26/05/2025 Collection Date" at bounding box center [673, 339] width 1134 height 48
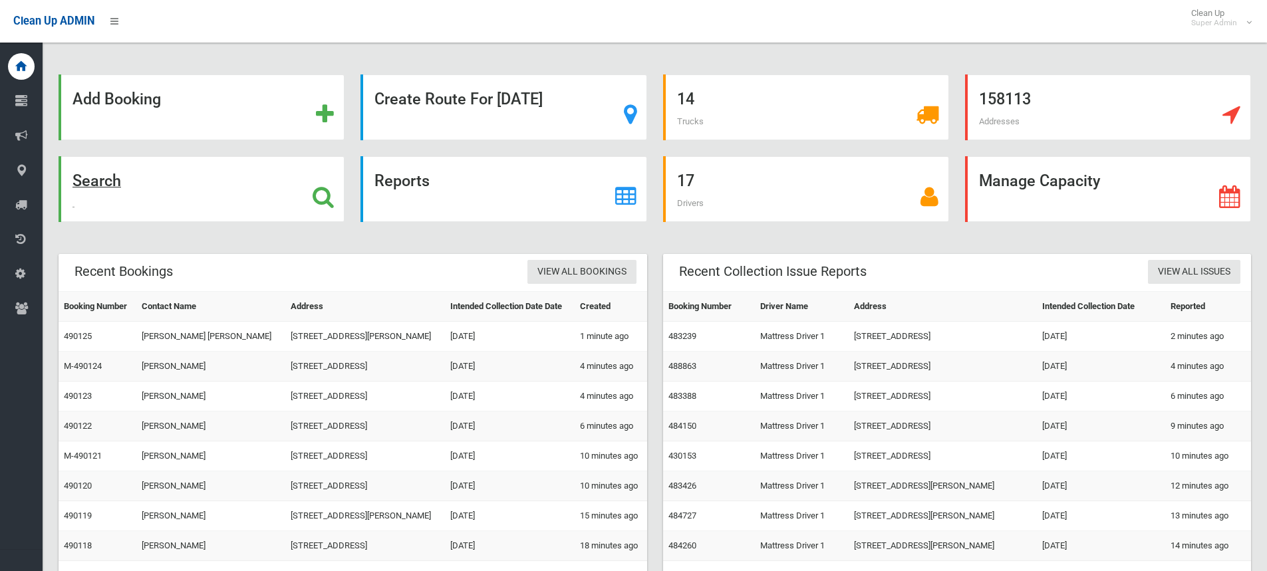
click at [105, 184] on strong "Search" at bounding box center [96, 181] width 49 height 19
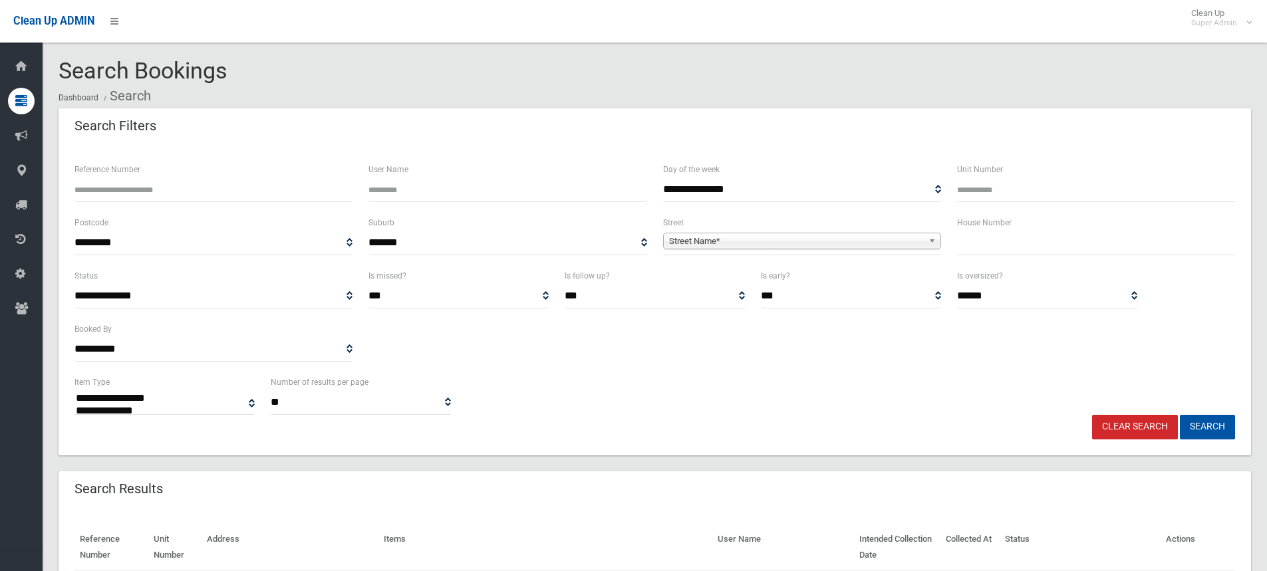
select select
click at [1080, 247] on input "text" at bounding box center [1096, 243] width 278 height 25
type input "**"
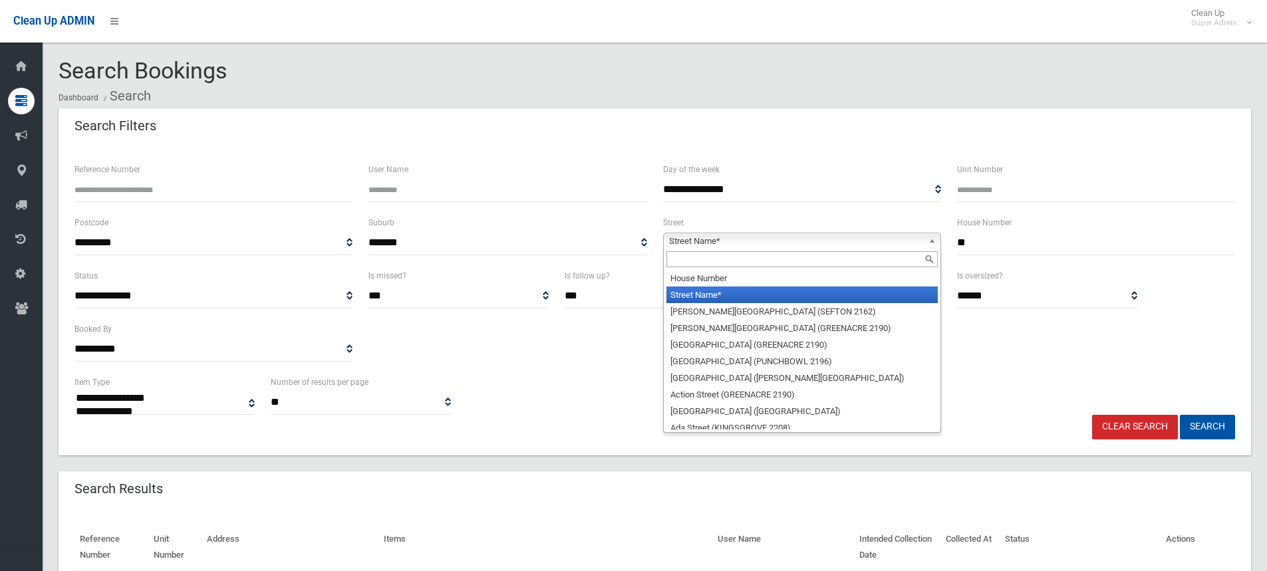
click at [868, 239] on span "Street Name*" at bounding box center [796, 241] width 254 height 16
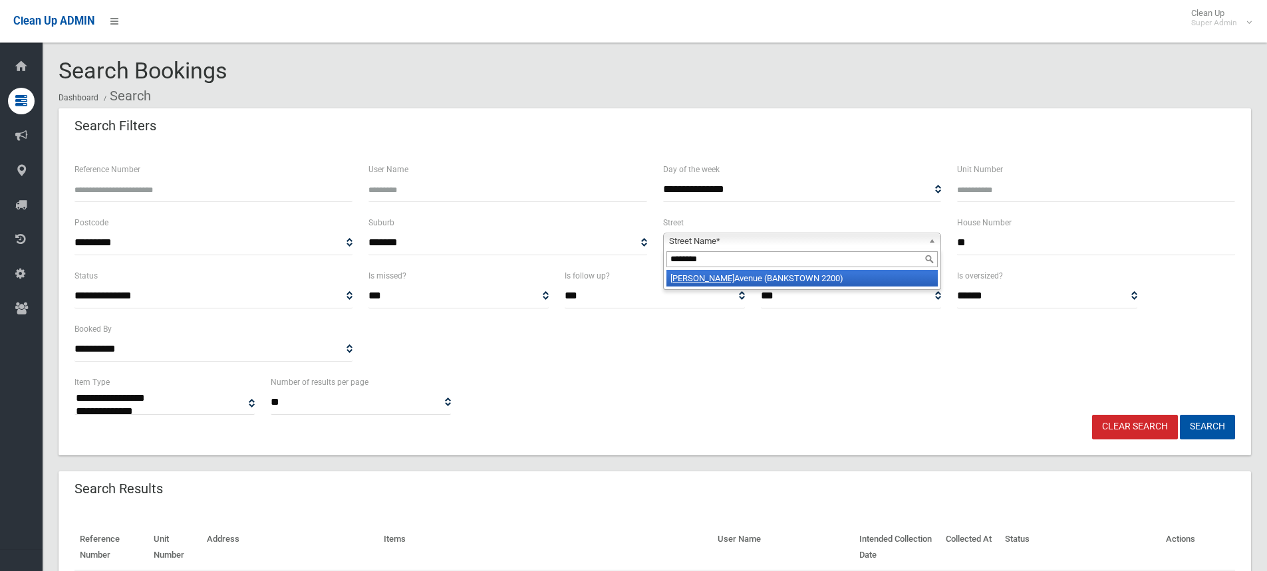
type input "********"
click at [789, 280] on li "Reynolds Avenue (BANKSTOWN 2200)" at bounding box center [801, 278] width 271 height 17
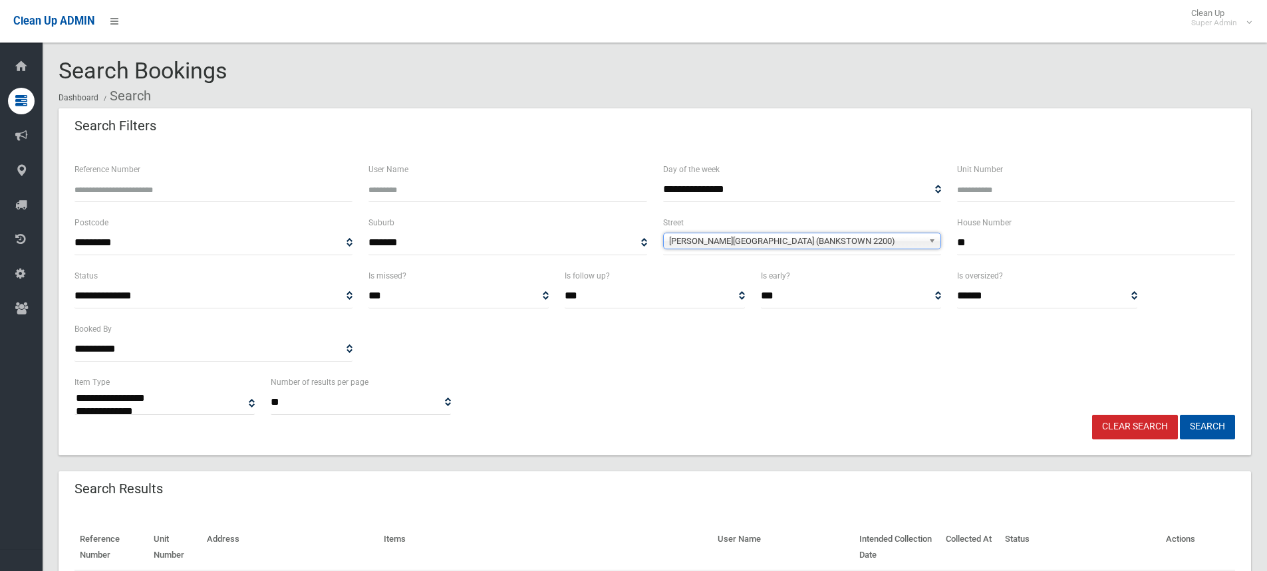
click at [1180, 415] on button "Search" at bounding box center [1207, 427] width 55 height 25
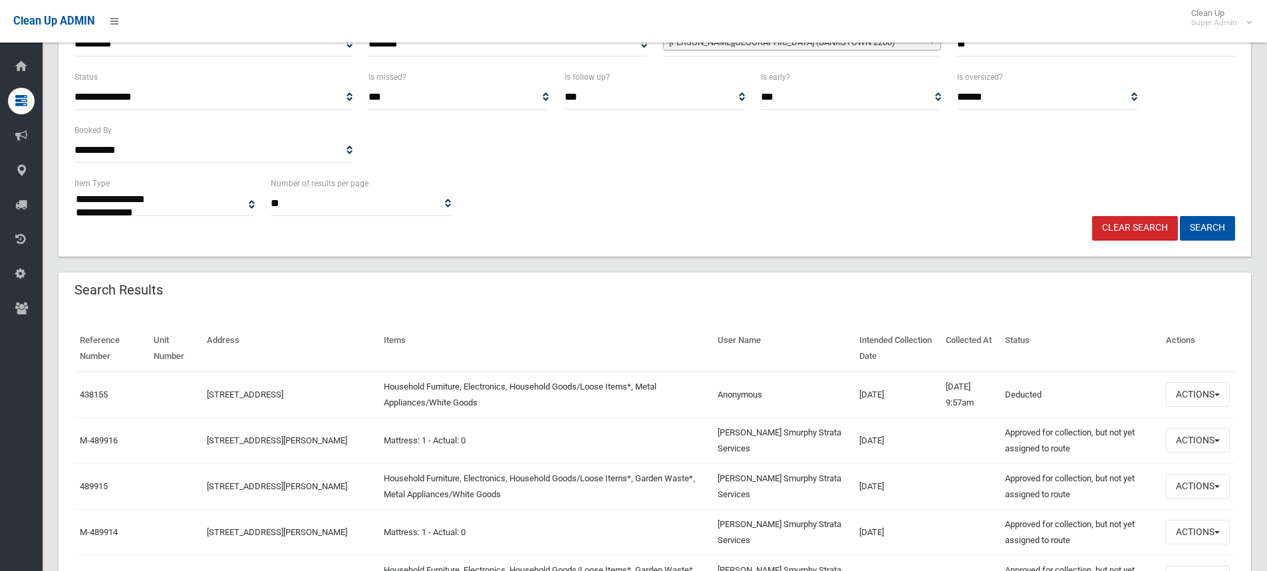
scroll to position [199, 0]
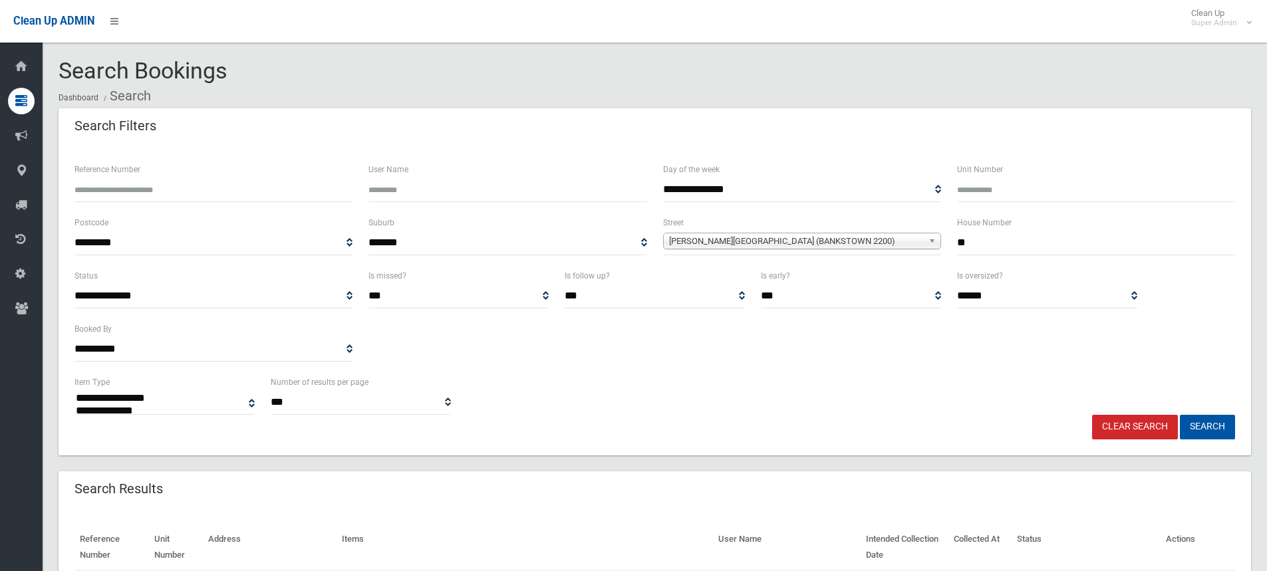
select select
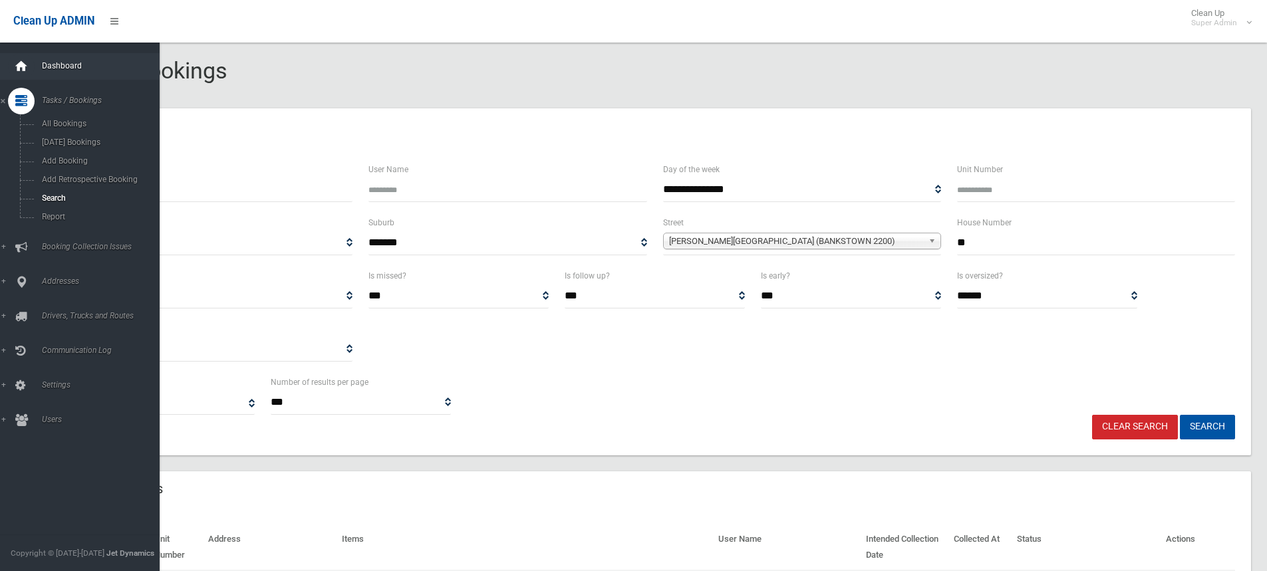
click at [29, 64] on div at bounding box center [21, 66] width 27 height 27
click at [59, 275] on link "Addresses" at bounding box center [85, 282] width 170 height 27
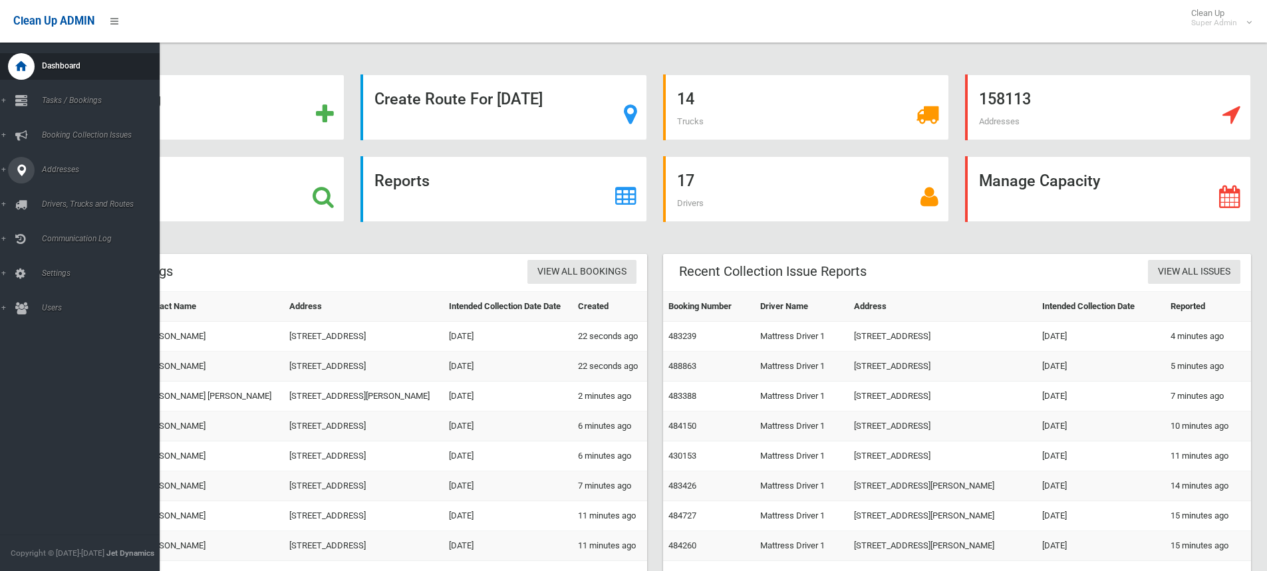
click at [61, 166] on span "Addresses" at bounding box center [104, 169] width 132 height 9
click at [65, 188] on link "All Addresses" at bounding box center [85, 193] width 170 height 19
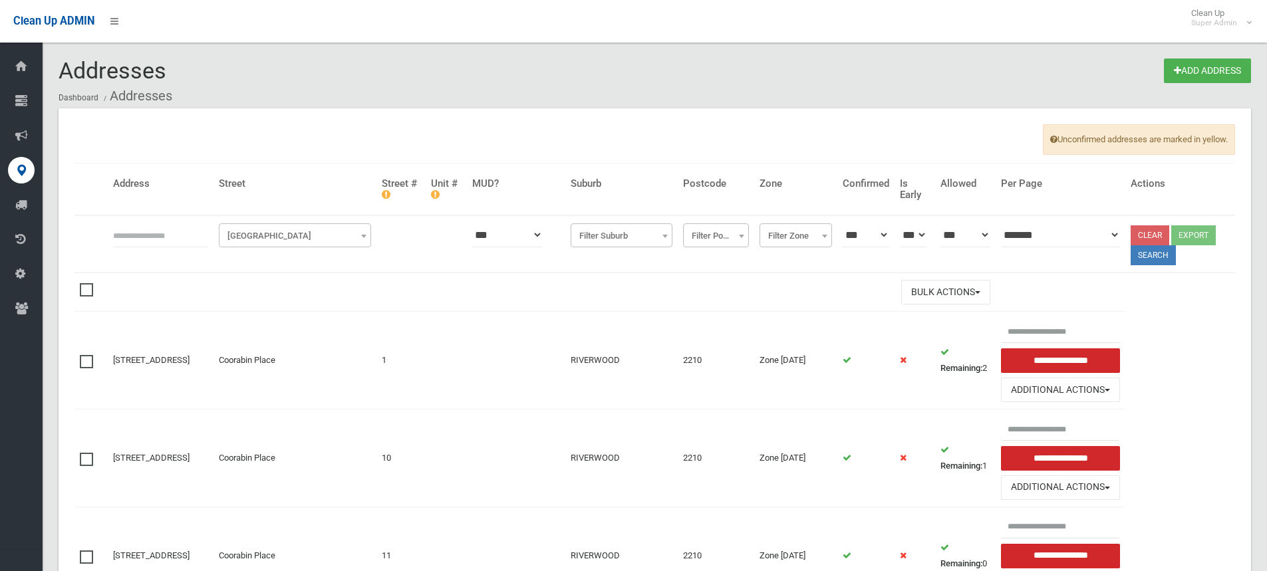
click at [144, 232] on input "text" at bounding box center [160, 235] width 95 height 25
type input "**********"
click button at bounding box center [0, 0] width 0 height 0
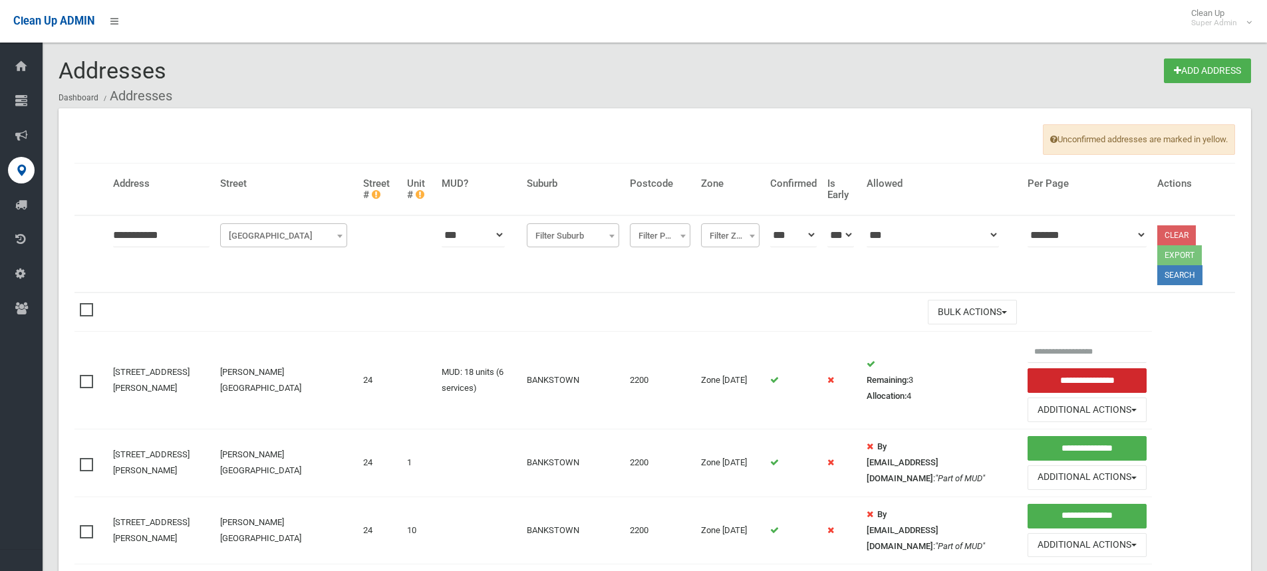
drag, startPoint x: 108, startPoint y: 364, endPoint x: 167, endPoint y: 401, distance: 69.9
click at [167, 401] on td "[STREET_ADDRESS][PERSON_NAME]" at bounding box center [161, 381] width 107 height 98
copy link "[STREET_ADDRESS][PERSON_NAME]"
